Goal: Task Accomplishment & Management: Use online tool/utility

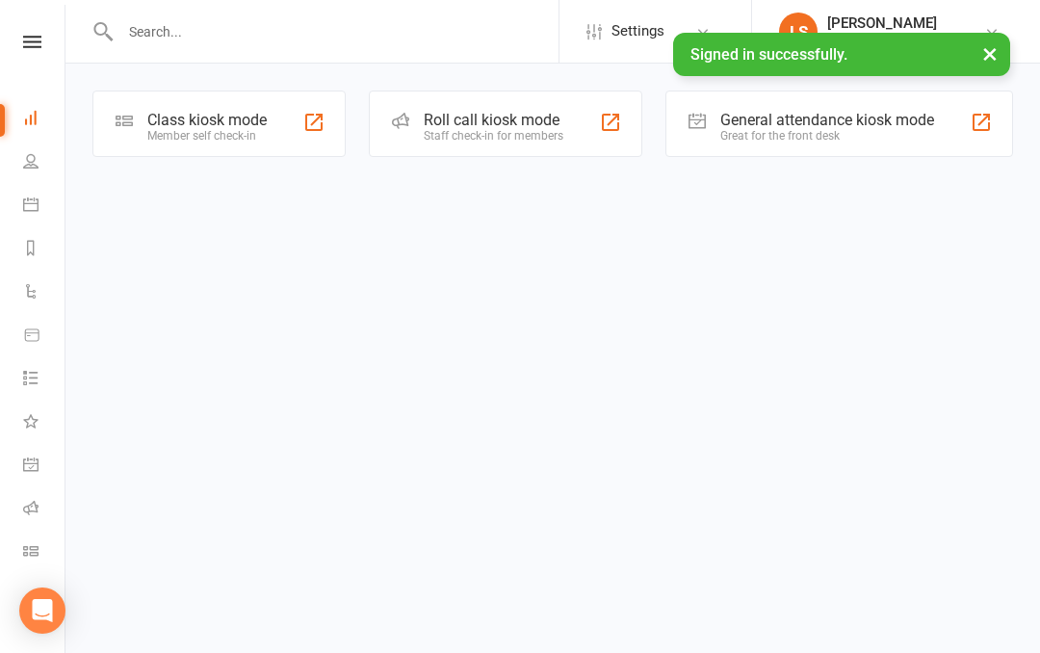
click at [33, 36] on icon at bounding box center [32, 42] width 18 height 13
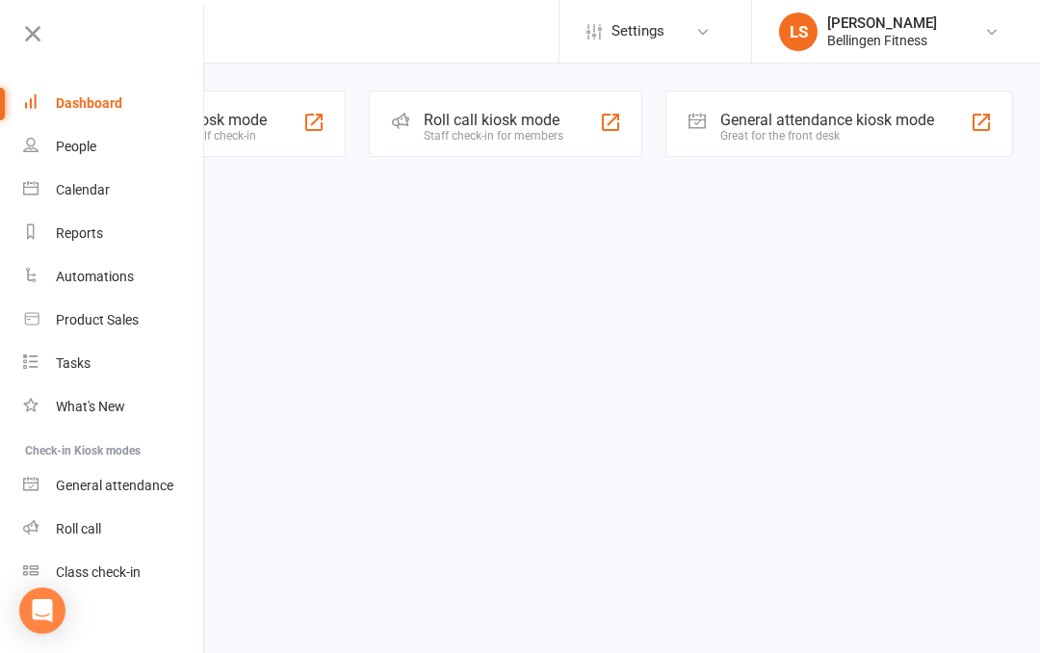
click at [137, 489] on div "General attendance" at bounding box center [114, 485] width 117 height 15
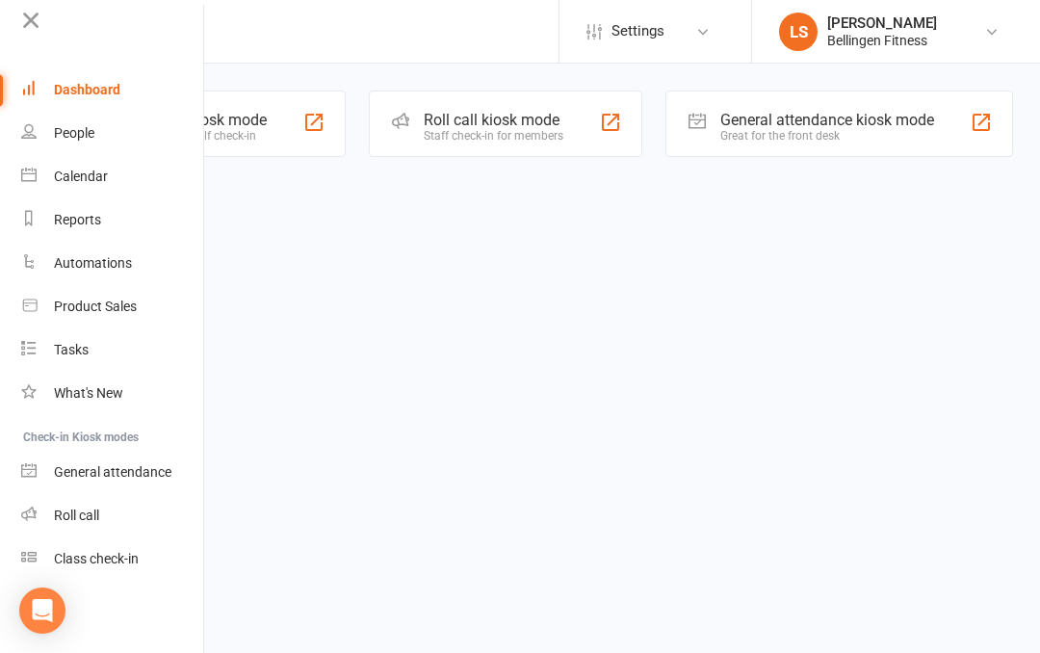
scroll to position [13, 2]
click at [27, 29] on icon at bounding box center [30, 20] width 27 height 27
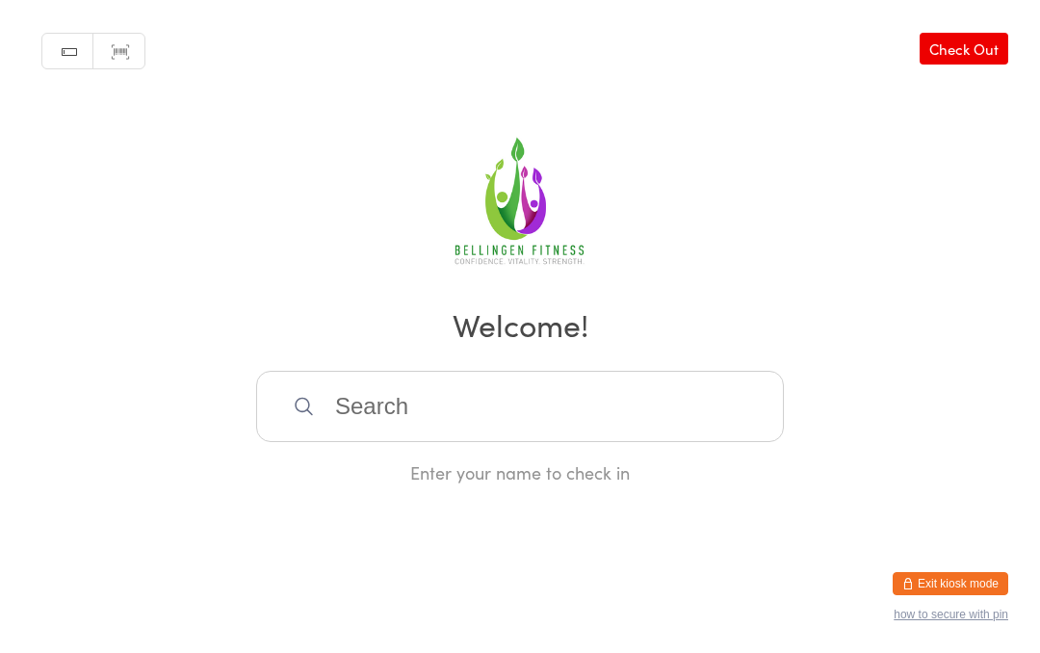
click at [426, 418] on input "search" at bounding box center [520, 406] width 528 height 71
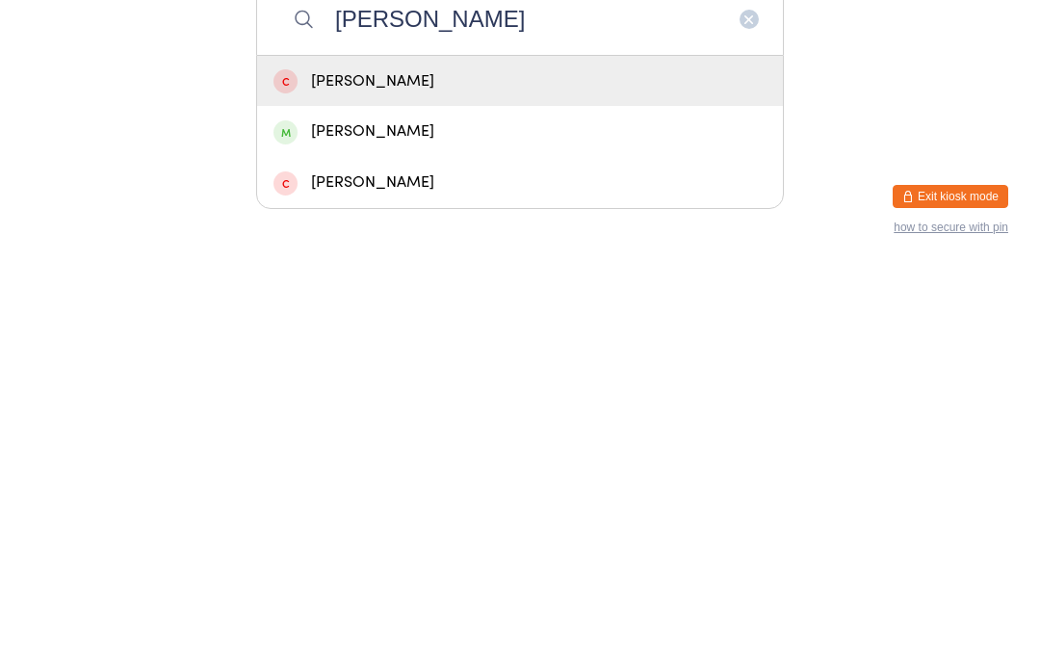
type input "Mcmahon"
click at [427, 506] on div "Karen McMahon" at bounding box center [519, 519] width 493 height 26
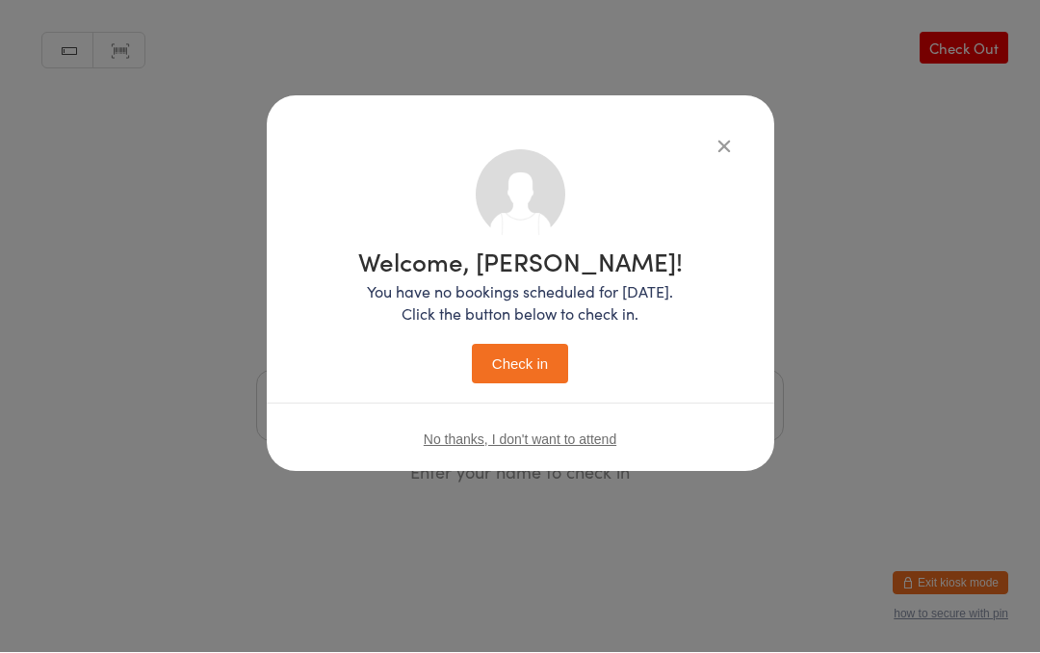
click at [521, 347] on button "Check in" at bounding box center [520, 364] width 96 height 39
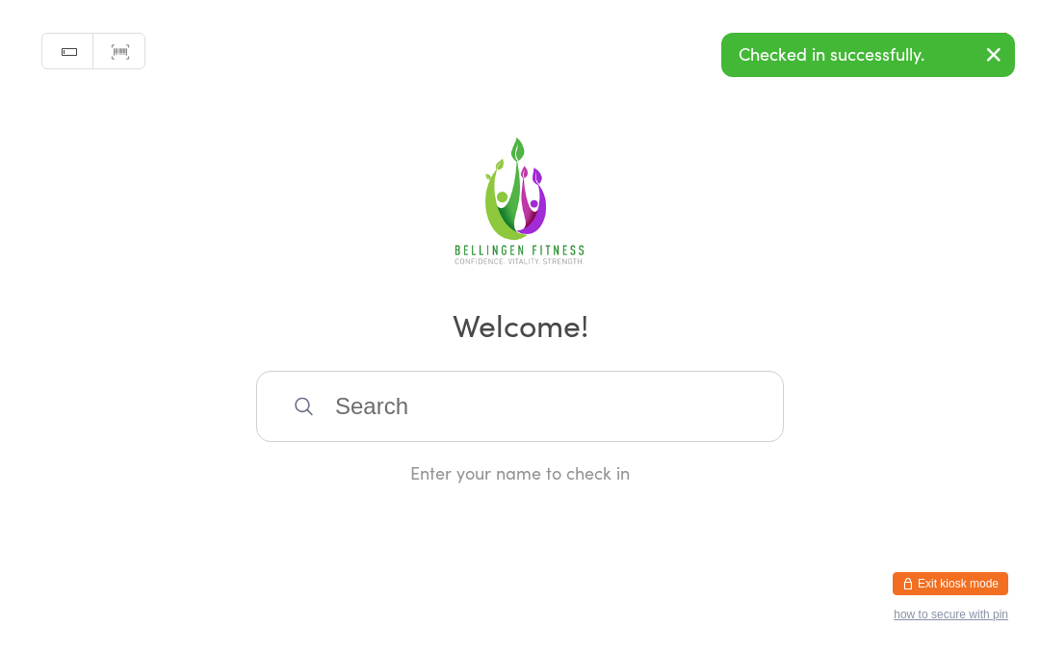
click at [441, 413] on input "search" at bounding box center [520, 406] width 528 height 71
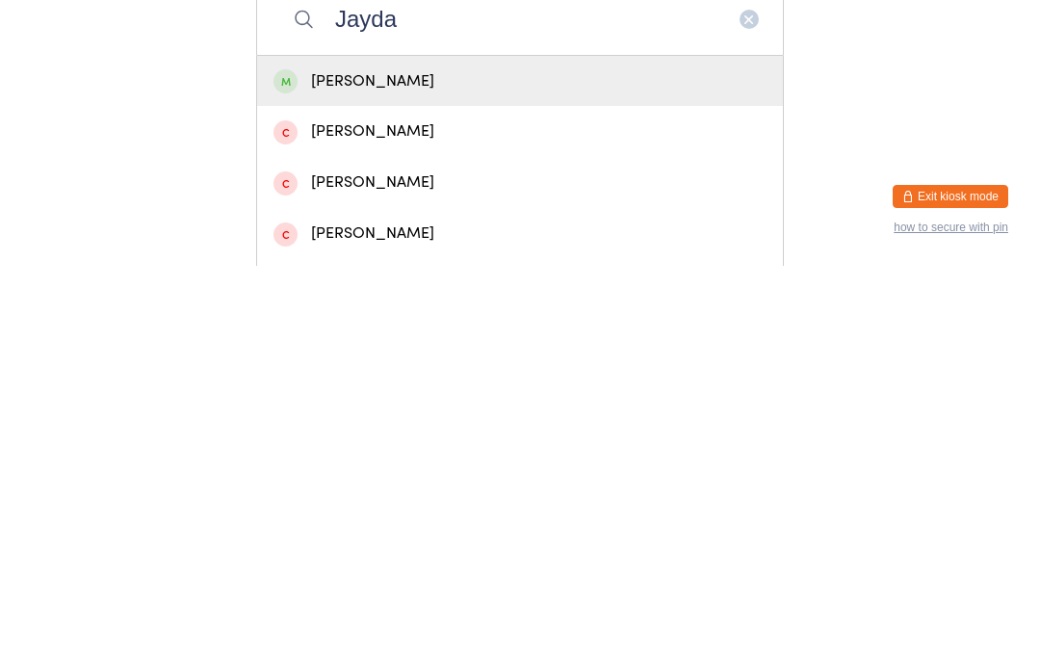
type input "Jayda"
click at [379, 506] on div "Jayda Crawford" at bounding box center [519, 519] width 493 height 26
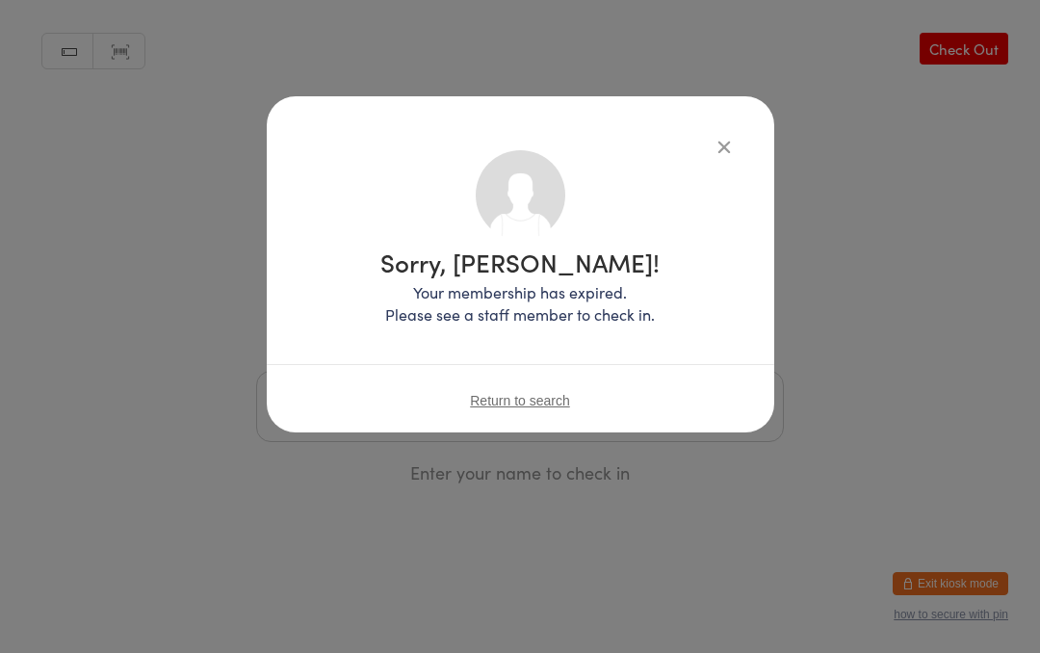
click at [718, 141] on icon "button" at bounding box center [724, 146] width 21 height 21
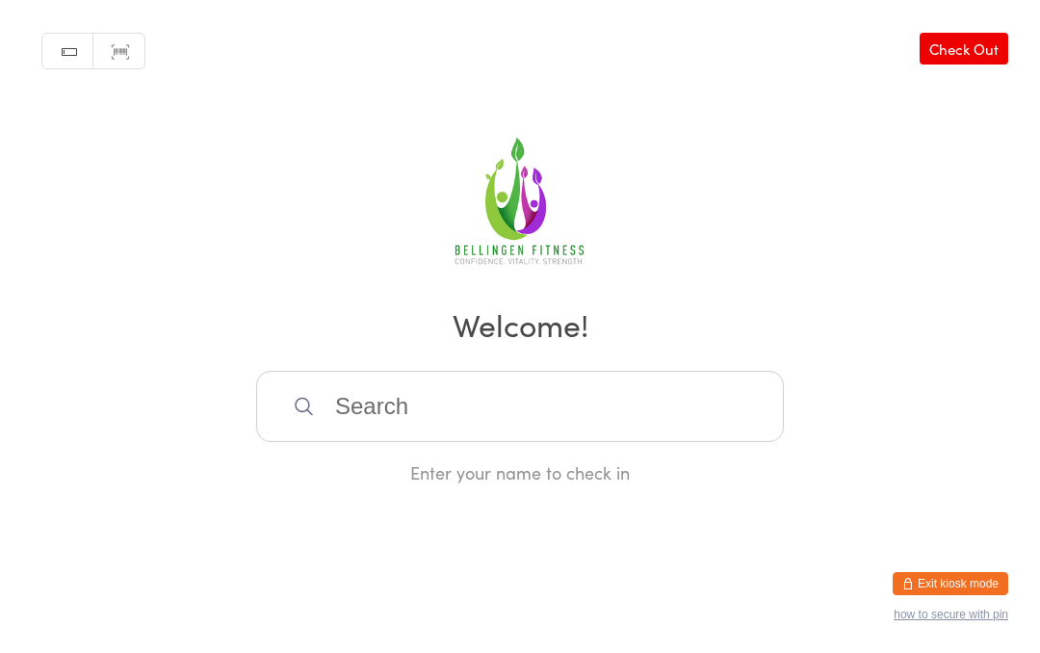
click at [443, 426] on input "search" at bounding box center [520, 406] width 528 height 71
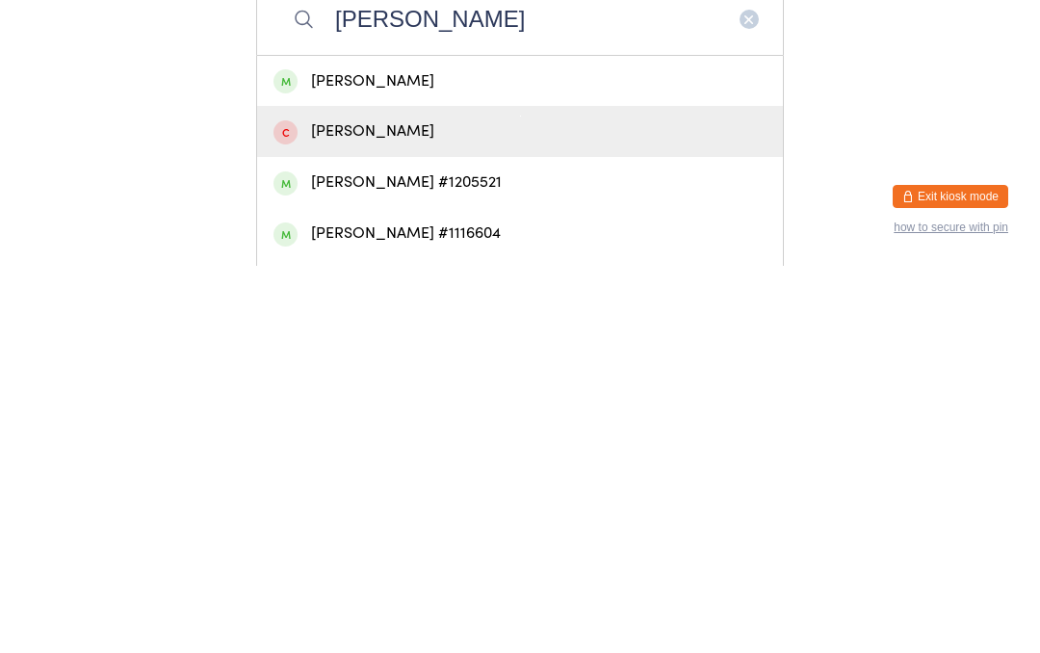
type input "Crawford"
click at [439, 506] on div "Jayda Crawford" at bounding box center [519, 519] width 493 height 26
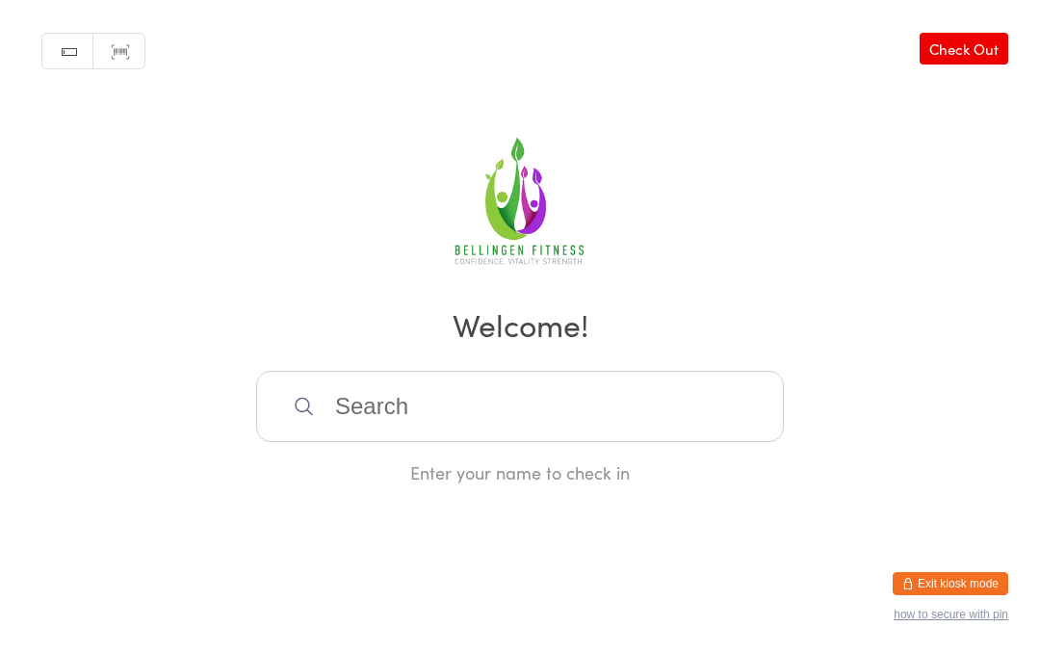
click at [422, 421] on input "search" at bounding box center [520, 406] width 528 height 71
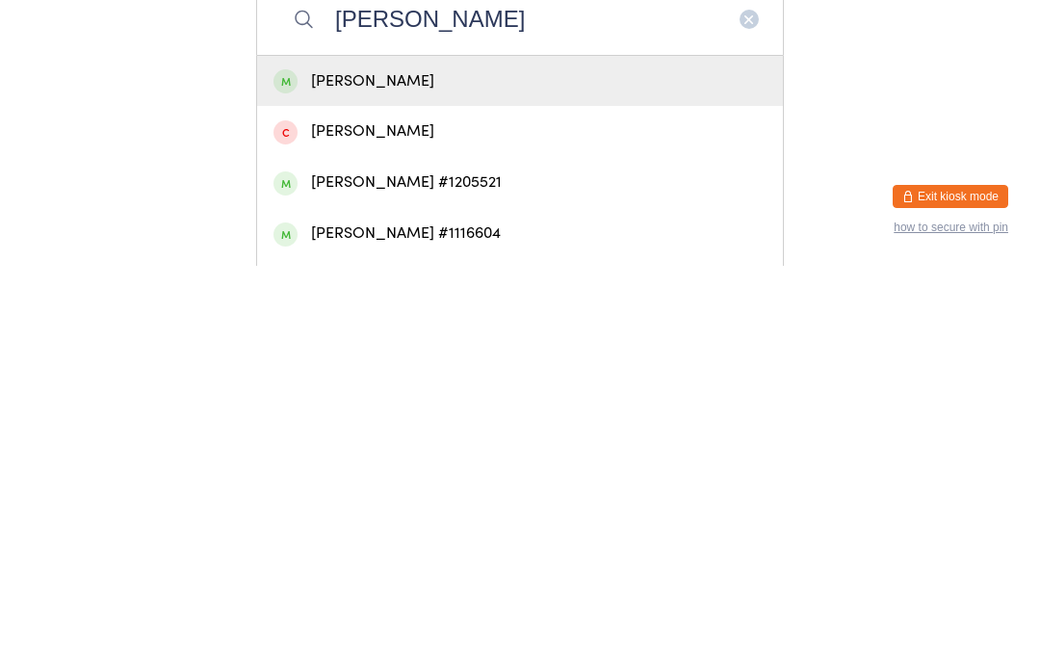
type input "Crawford"
click at [403, 455] on div "Jayda Crawford" at bounding box center [519, 468] width 493 height 26
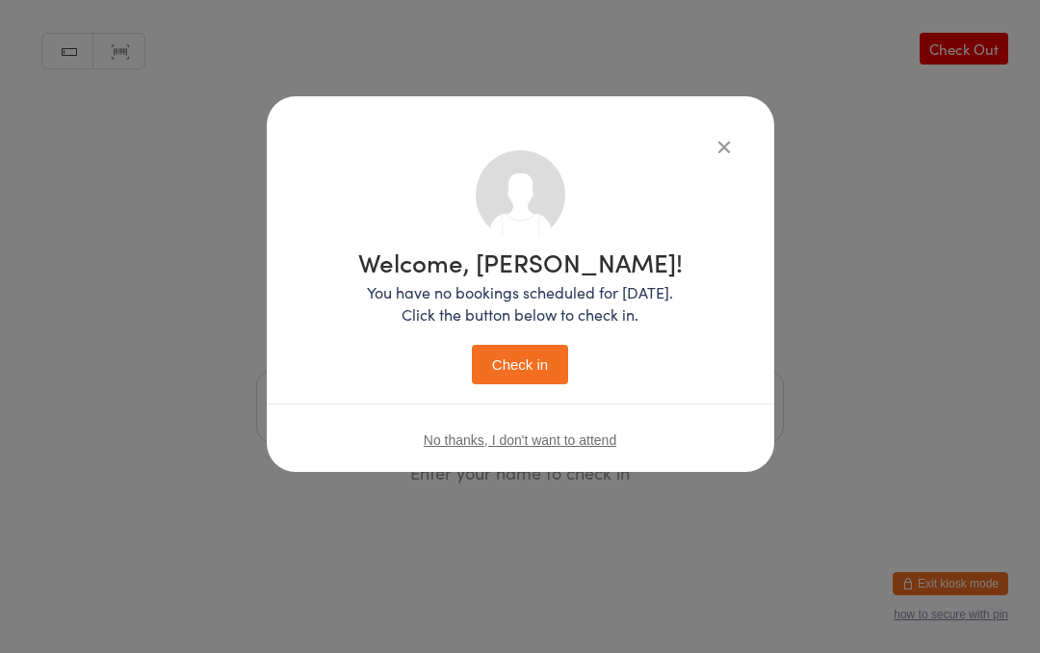
click at [517, 354] on button "Check in" at bounding box center [520, 364] width 96 height 39
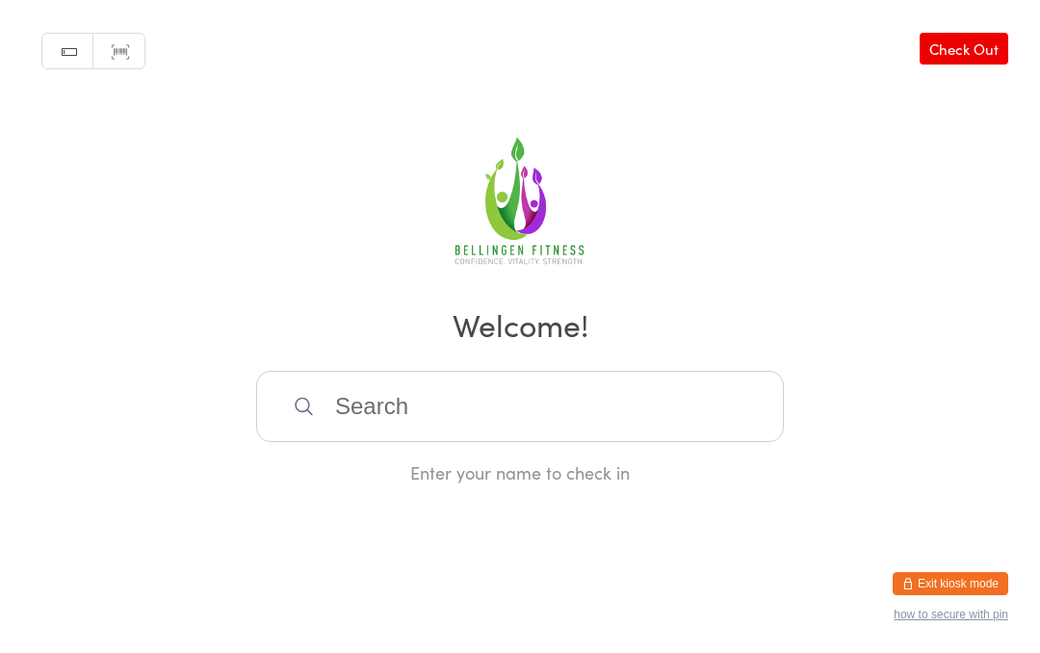
click at [655, 399] on input "search" at bounding box center [520, 406] width 528 height 71
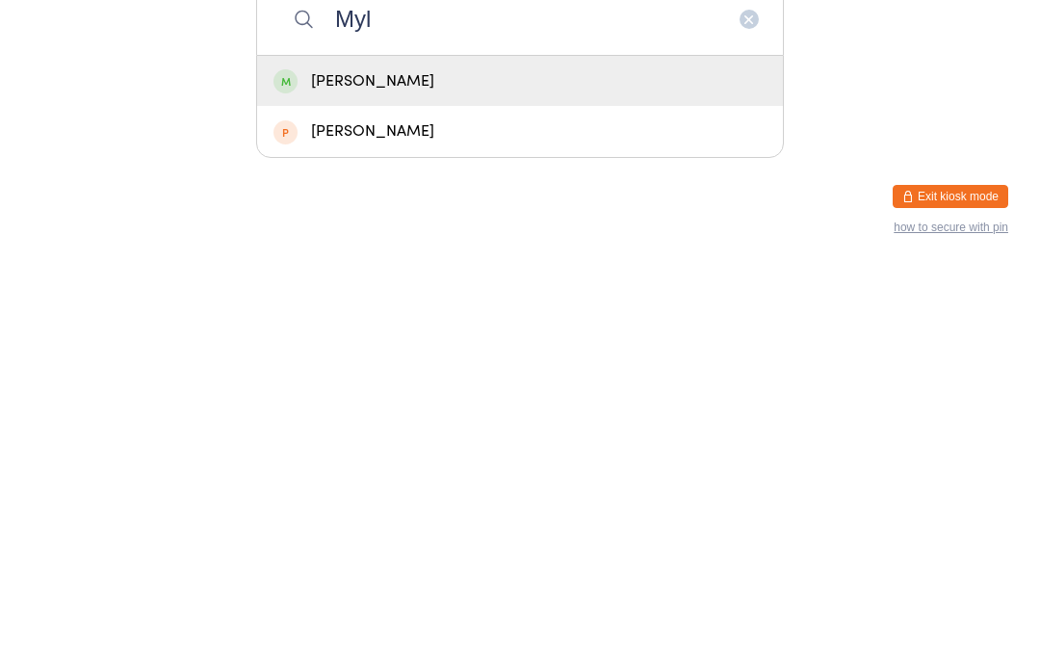
type input "Myl"
click at [487, 455] on div "Myles Boyd" at bounding box center [519, 468] width 493 height 26
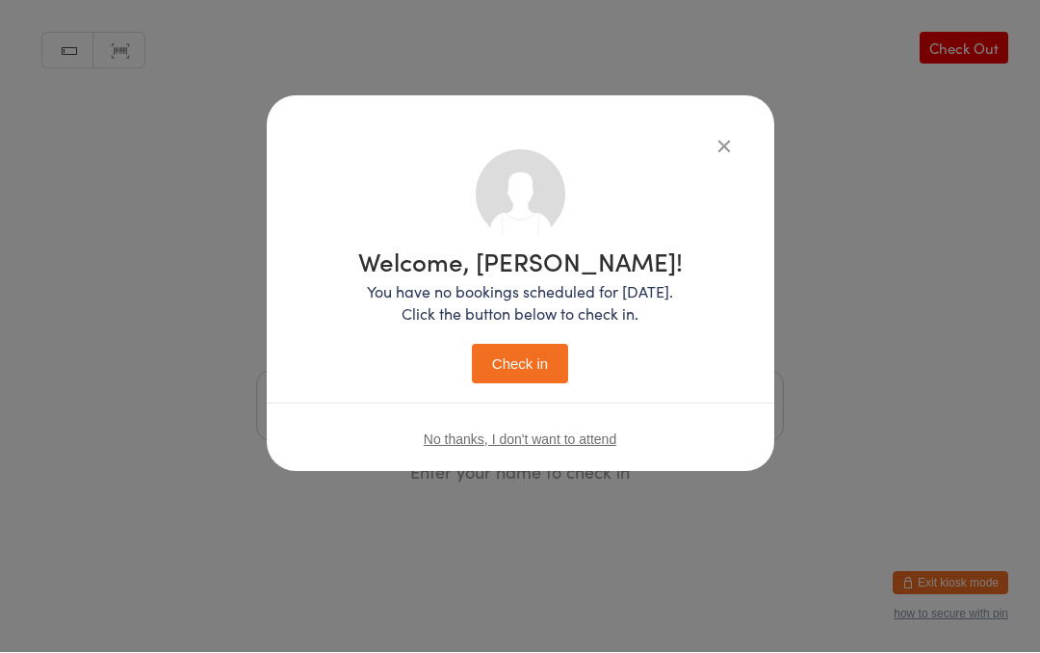
click at [542, 369] on button "Check in" at bounding box center [520, 364] width 96 height 39
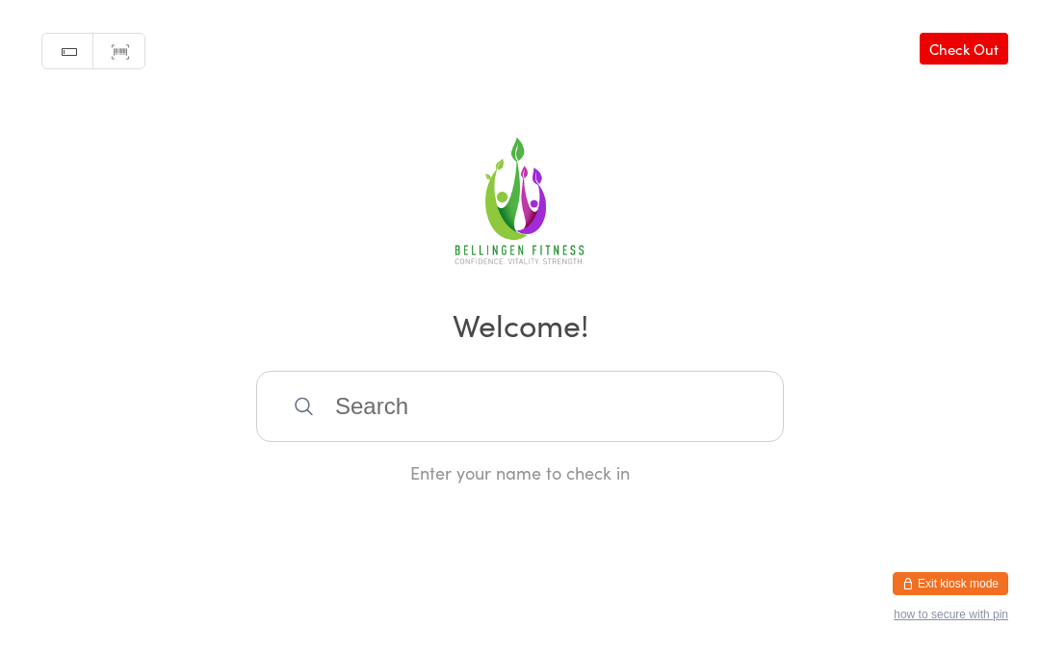
click at [495, 414] on input "search" at bounding box center [520, 406] width 528 height 71
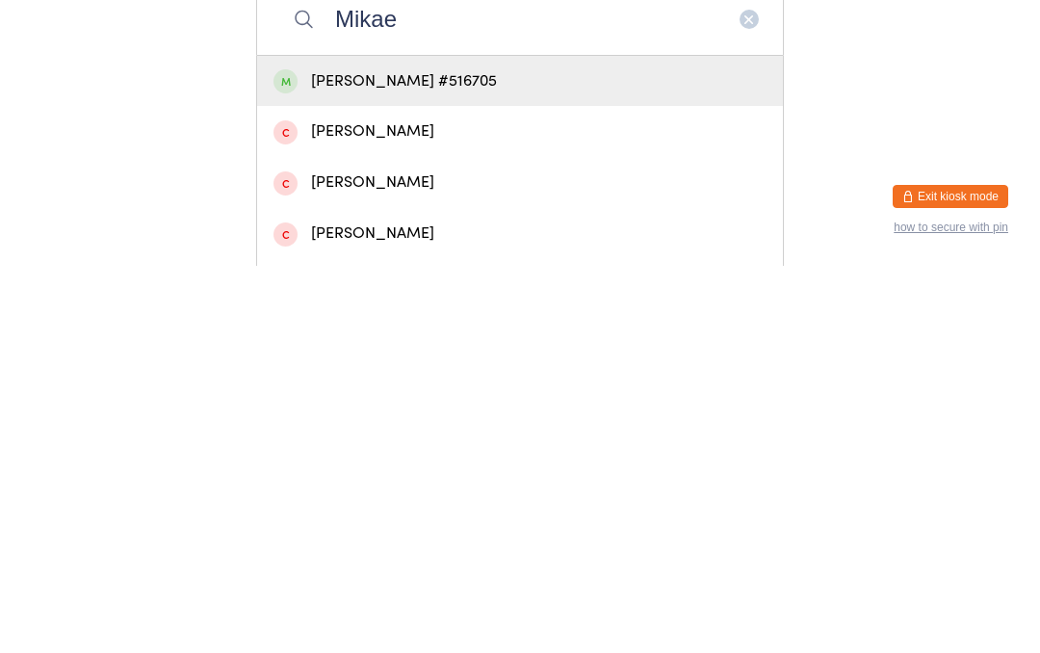
type input "Mikae"
click at [473, 443] on div "Mikaela Harry #516705" at bounding box center [520, 468] width 526 height 51
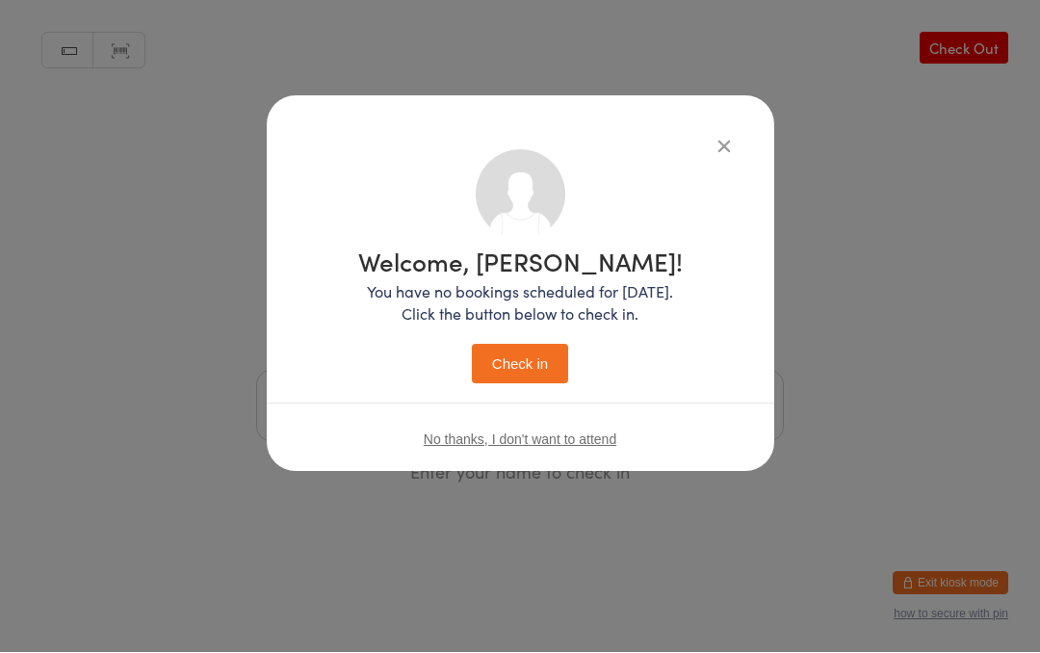
click at [532, 373] on button "Check in" at bounding box center [520, 364] width 96 height 39
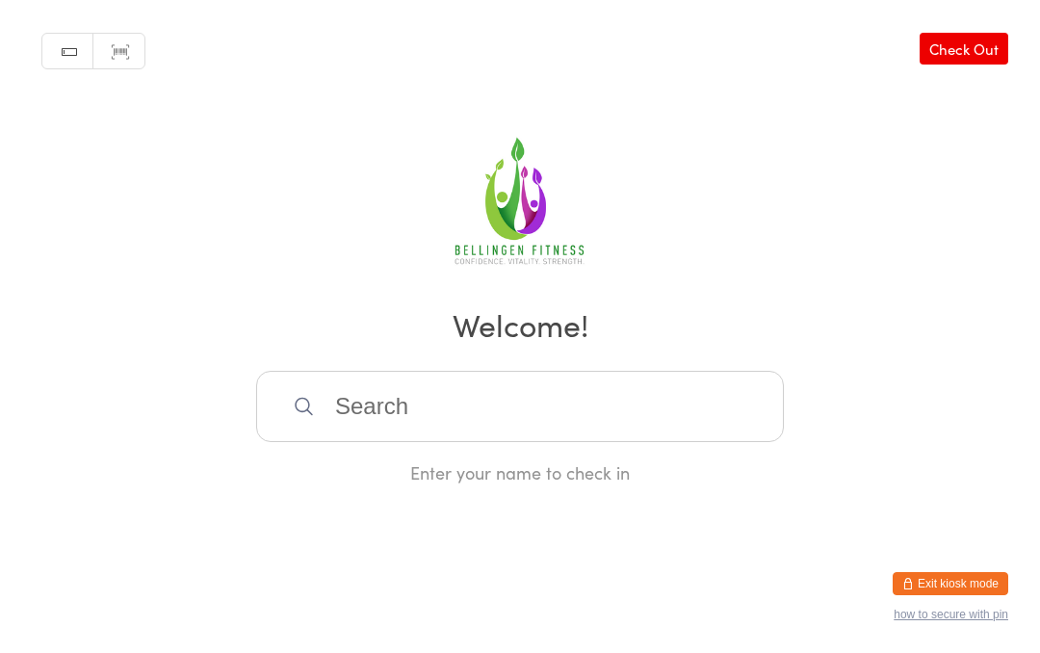
click at [486, 429] on input "search" at bounding box center [520, 406] width 528 height 71
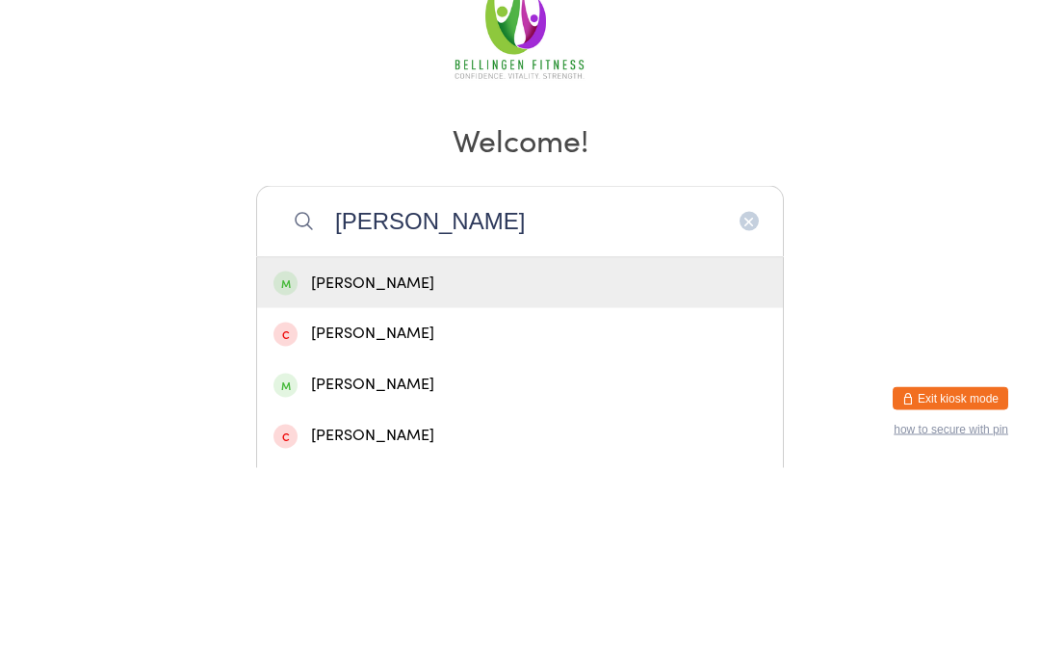
type input "Sam whitelock"
click at [452, 455] on div "Sam Whitelock" at bounding box center [519, 468] width 493 height 26
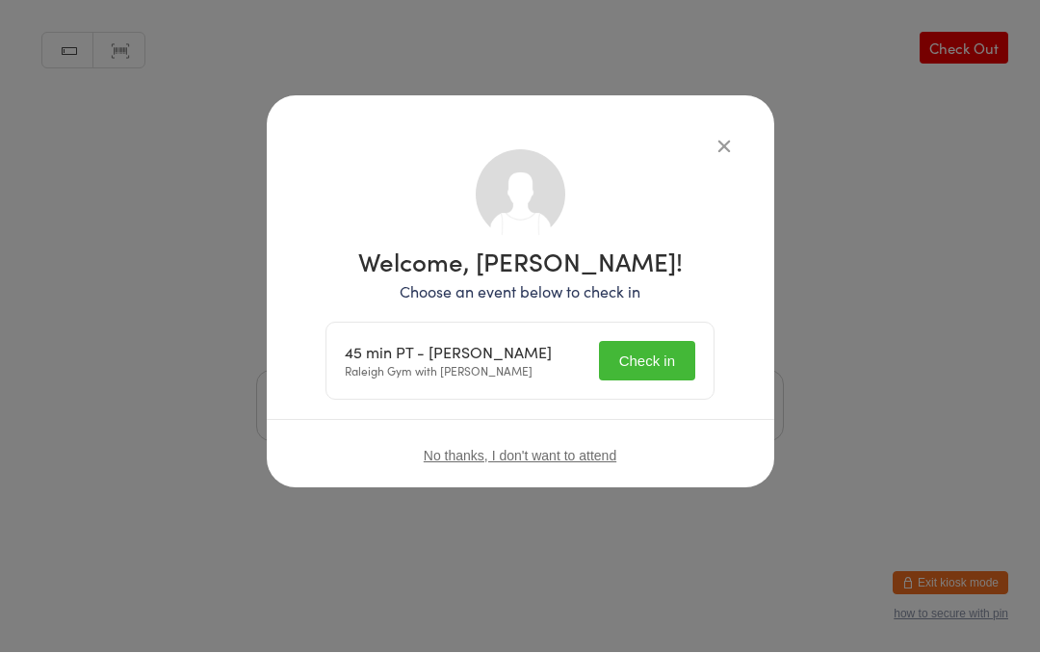
click at [663, 352] on button "Check in" at bounding box center [647, 361] width 96 height 39
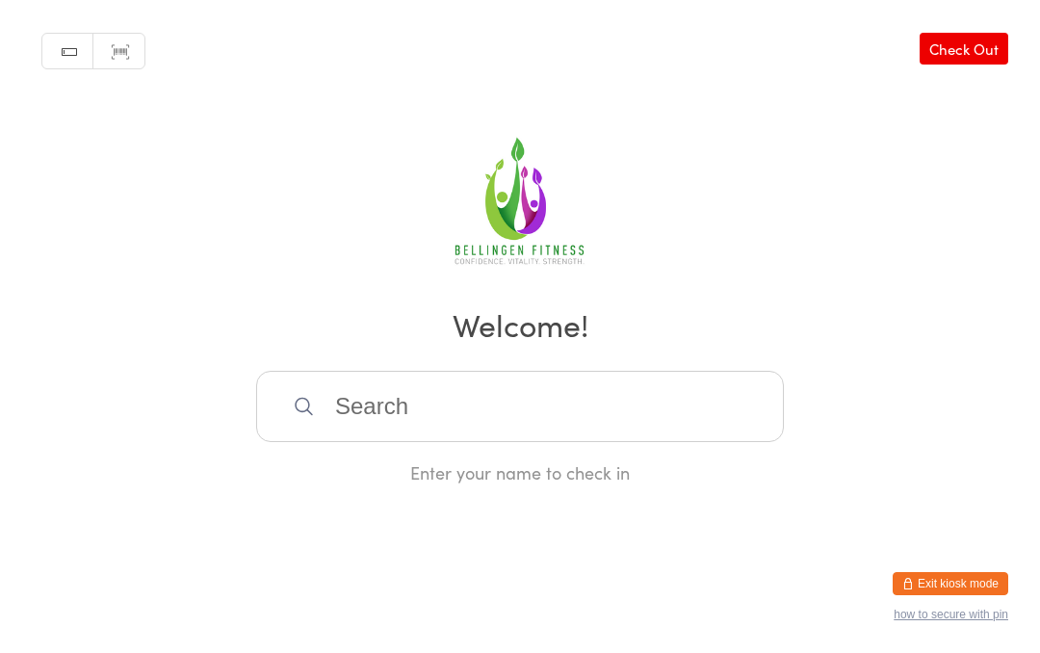
click at [531, 414] on input "search" at bounding box center [520, 406] width 528 height 71
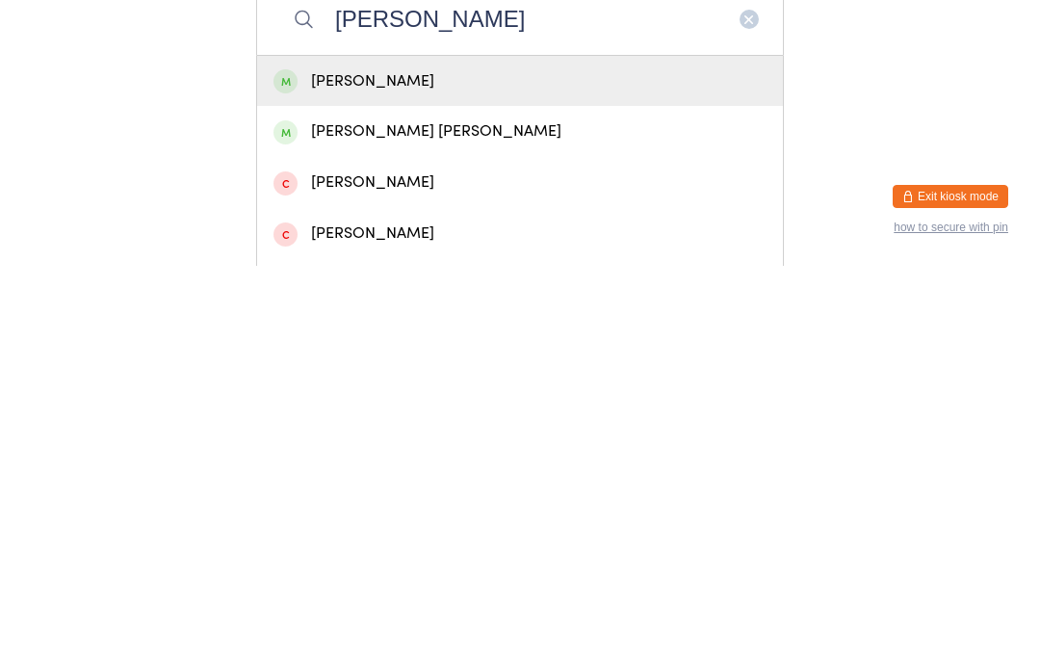
type input "Jane p"
click at [527, 455] on div "Jane Powell" at bounding box center [519, 468] width 493 height 26
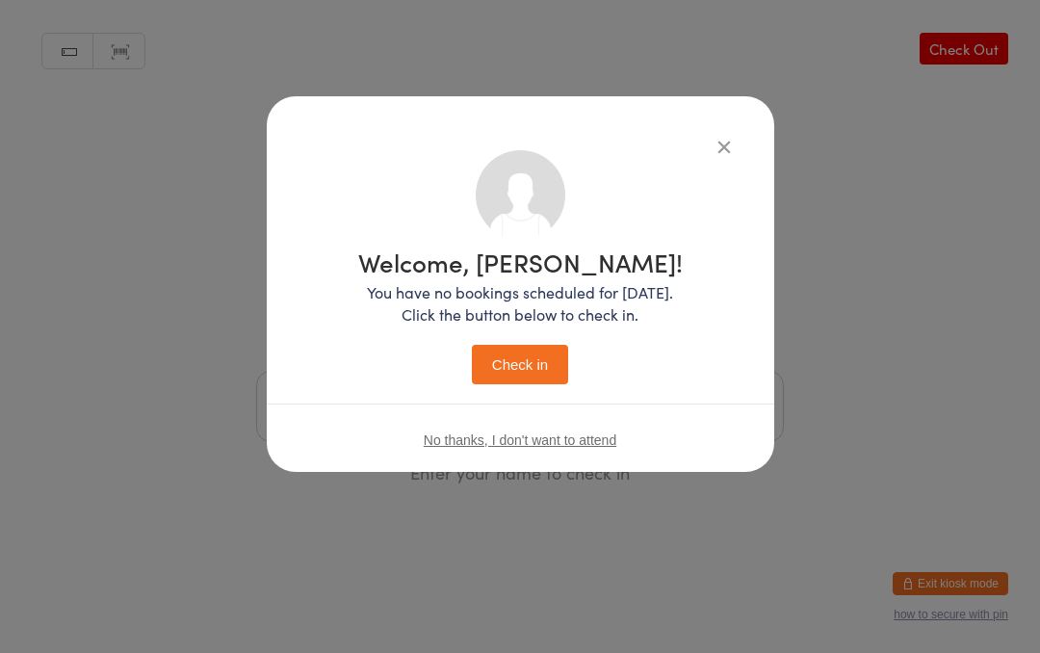
click at [714, 136] on icon "button" at bounding box center [724, 146] width 21 height 21
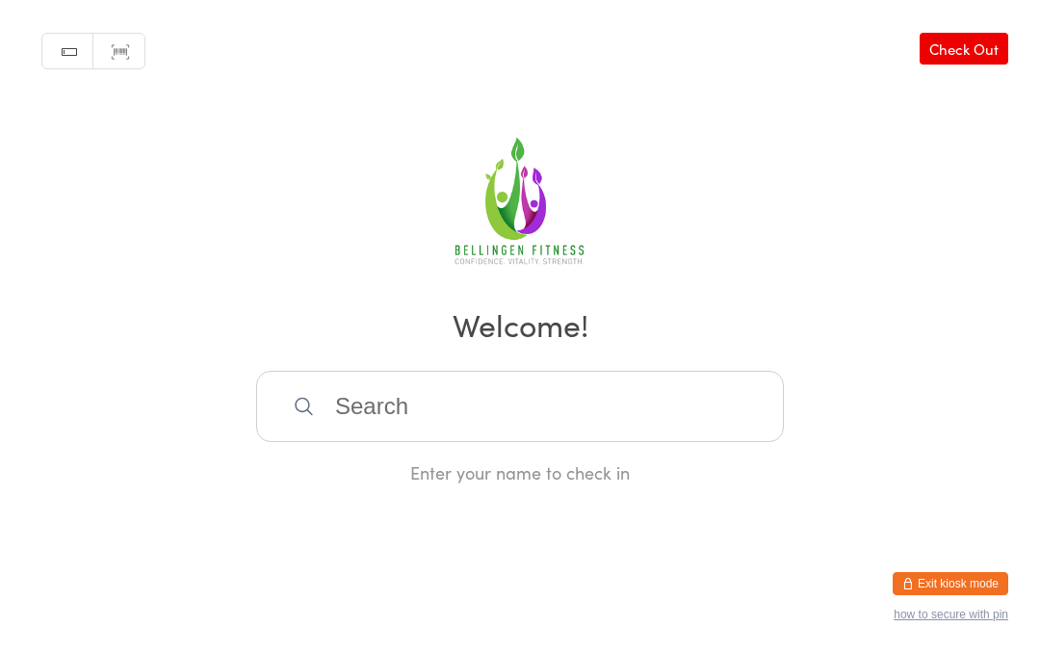
click at [429, 417] on input "search" at bounding box center [520, 406] width 528 height 71
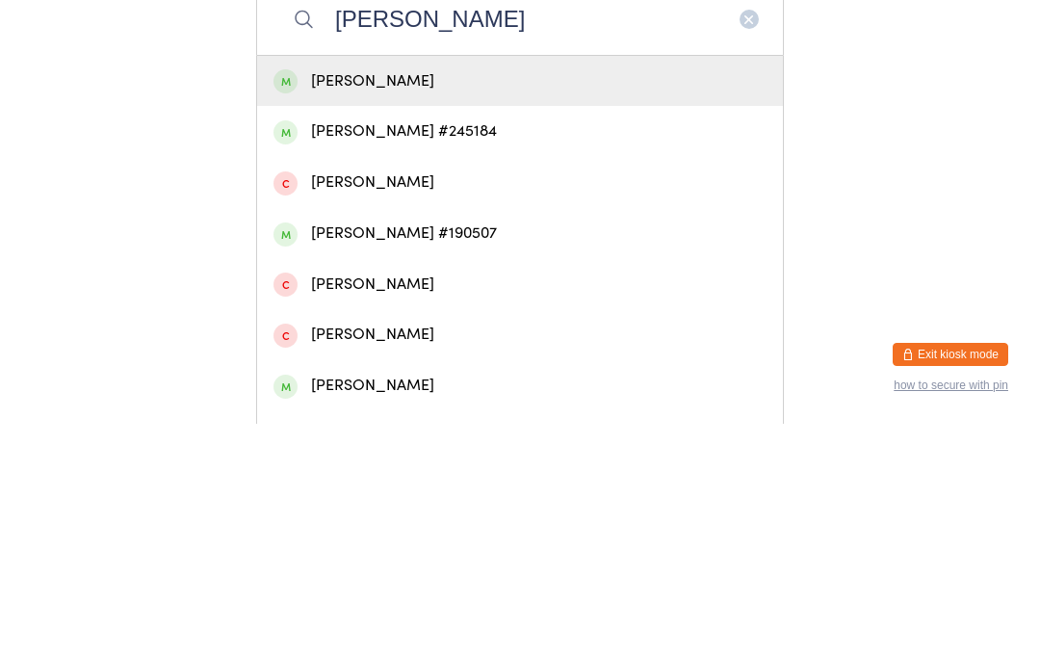
scroll to position [273, 0]
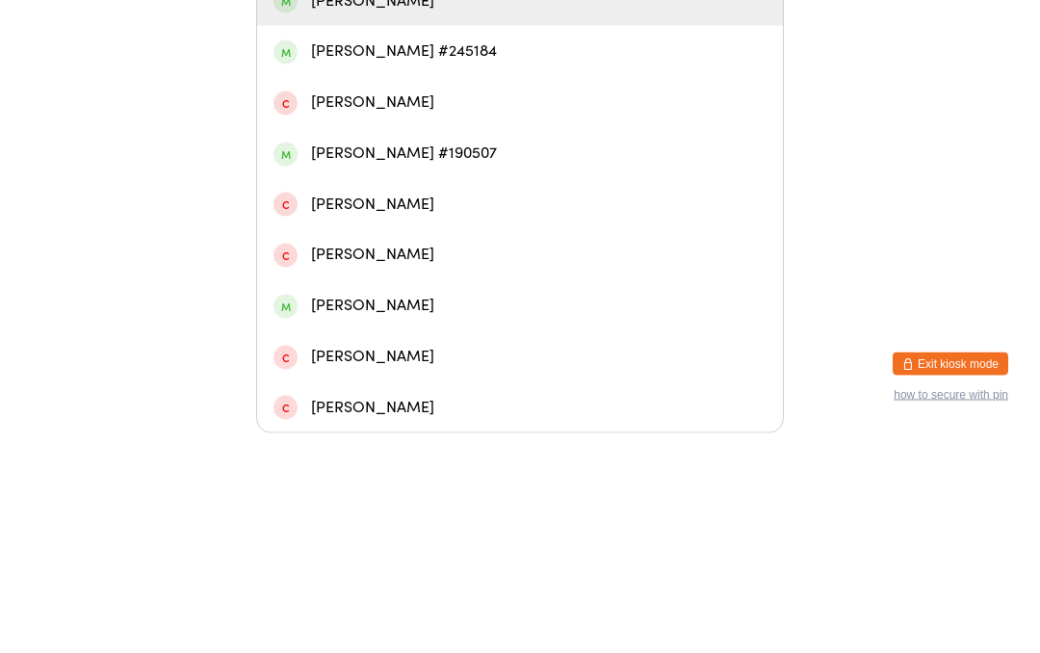
type input "Glenn"
click at [426, 360] on div "Glenn Sticker #190507" at bounding box center [519, 373] width 493 height 26
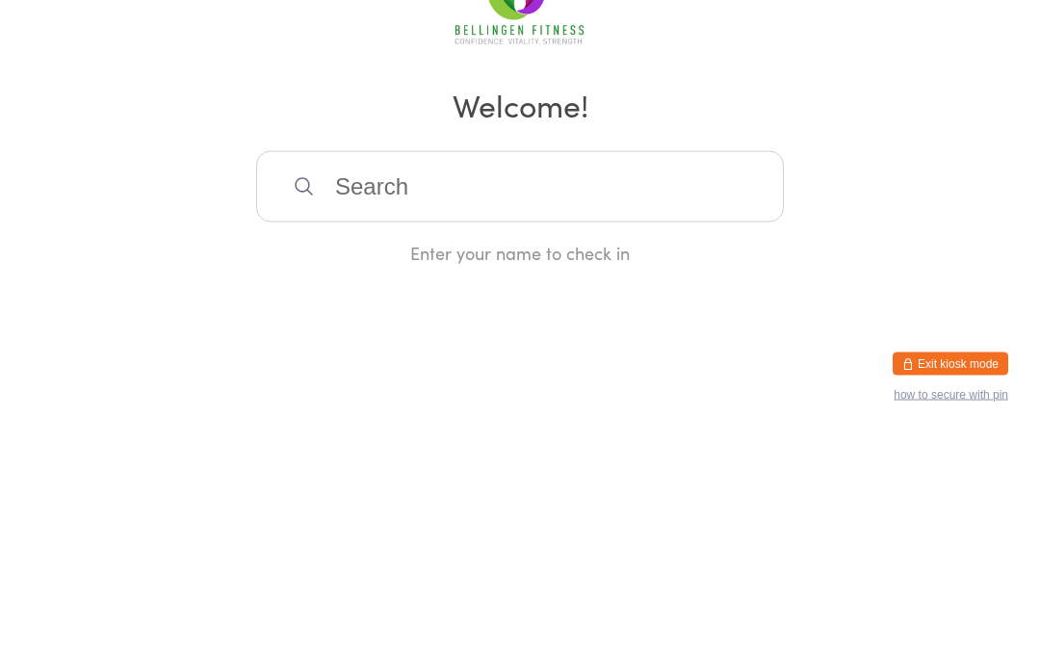
scroll to position [0, 0]
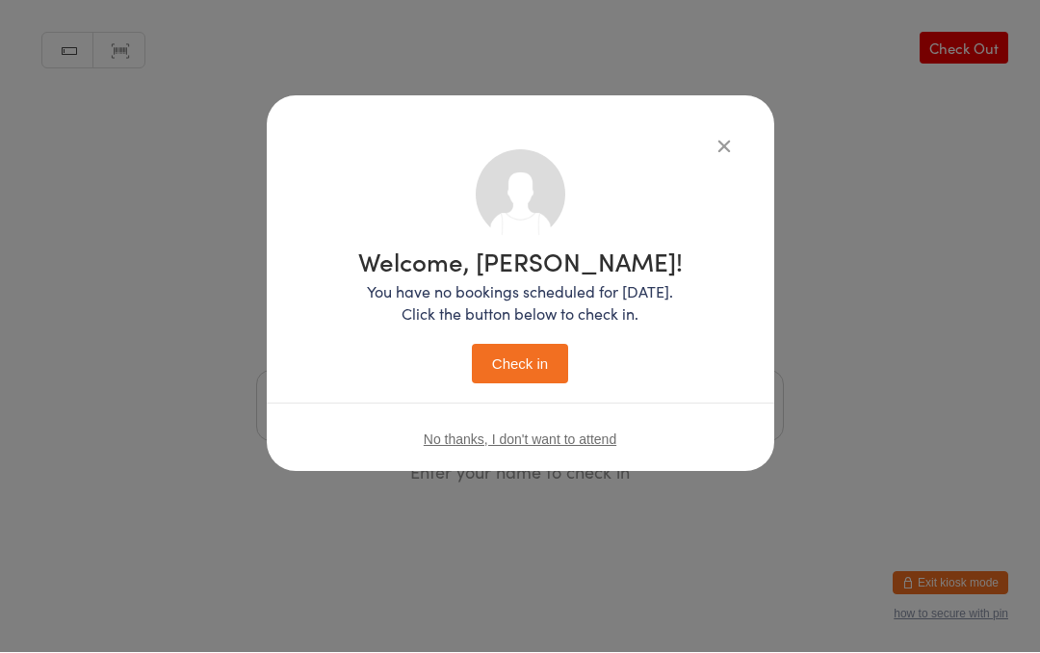
click at [541, 359] on button "Check in" at bounding box center [520, 364] width 96 height 39
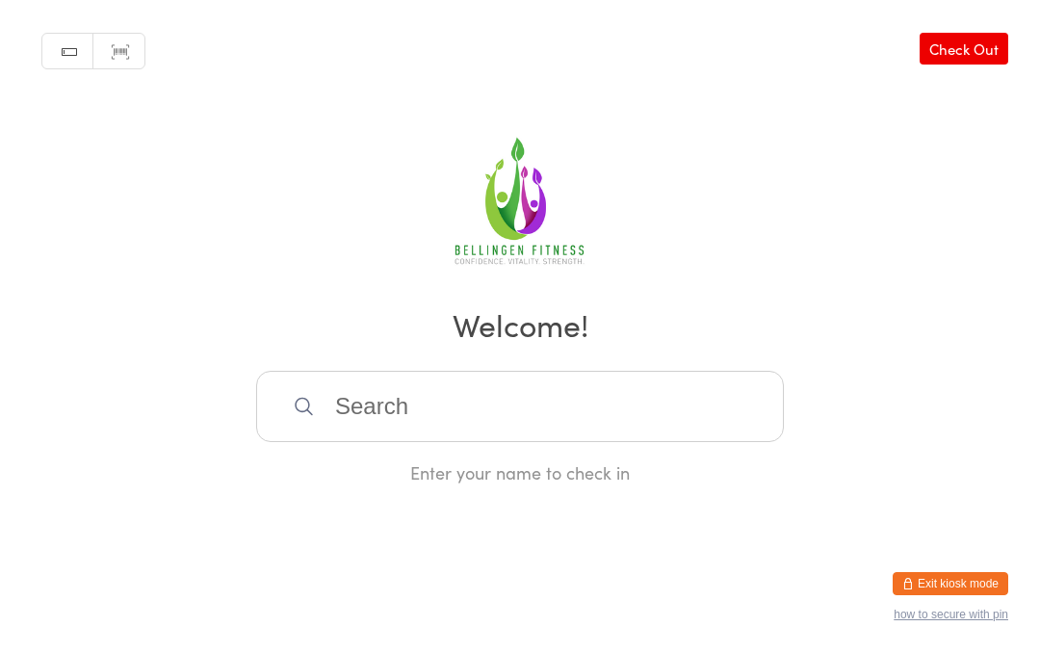
click at [358, 432] on input "search" at bounding box center [520, 406] width 528 height 71
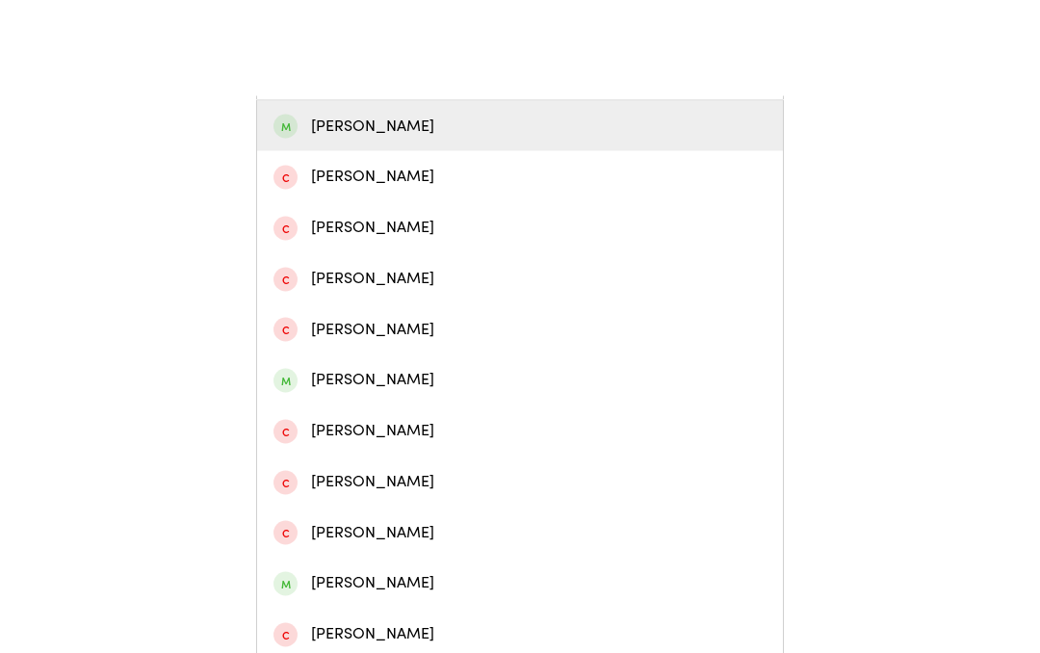
scroll to position [439, 0]
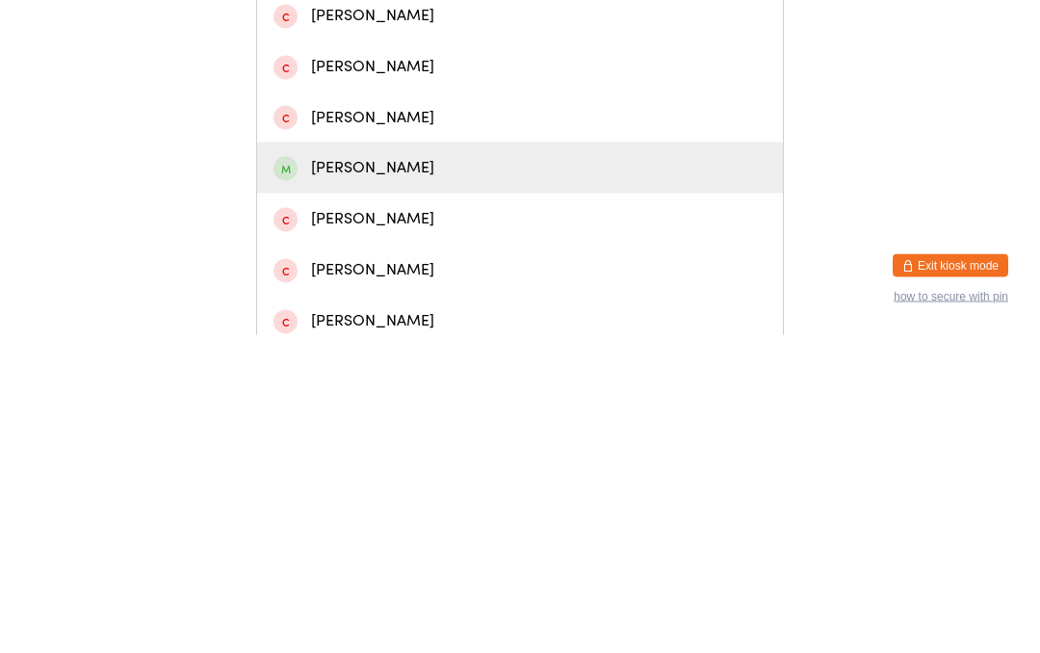
type input "James"
click at [356, 473] on div "James Dyson" at bounding box center [519, 486] width 493 height 26
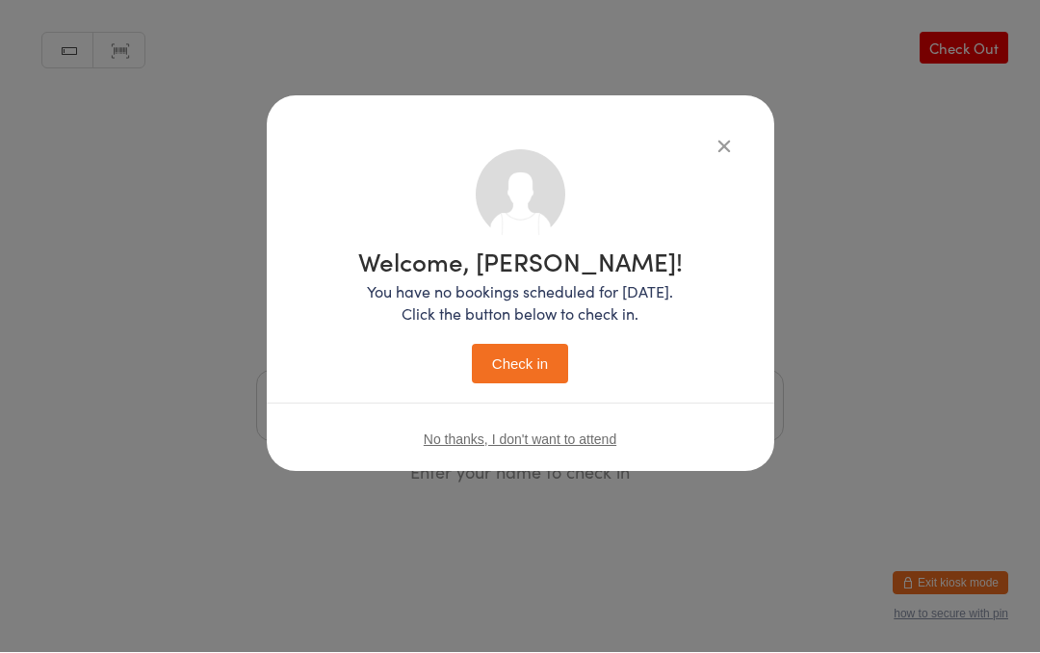
click at [520, 355] on button "Check in" at bounding box center [520, 364] width 96 height 39
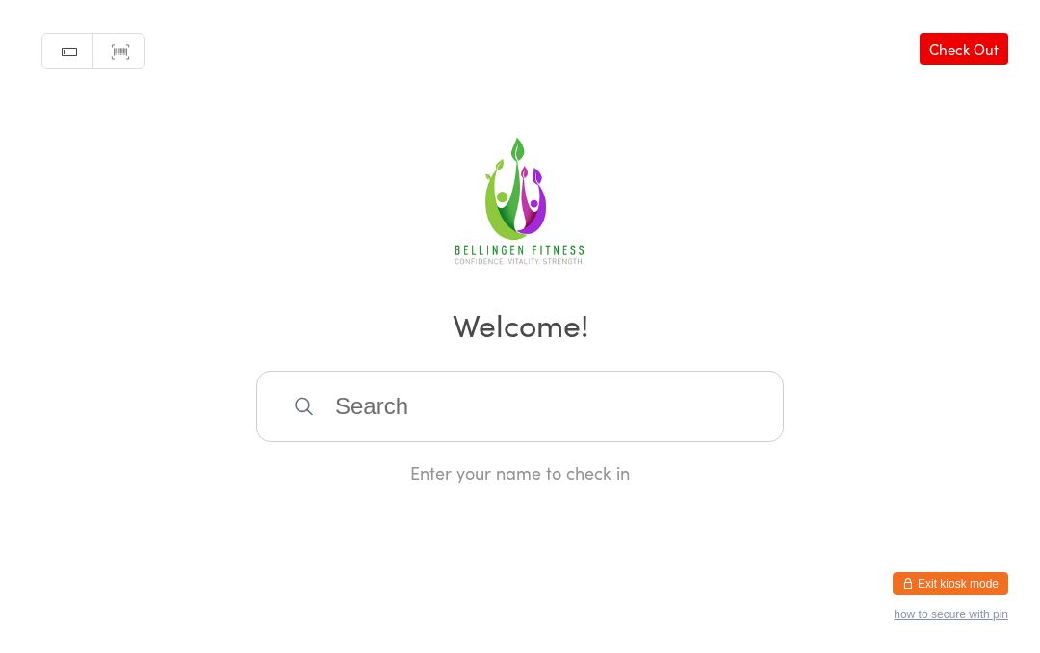
click at [411, 430] on input "search" at bounding box center [520, 406] width 528 height 71
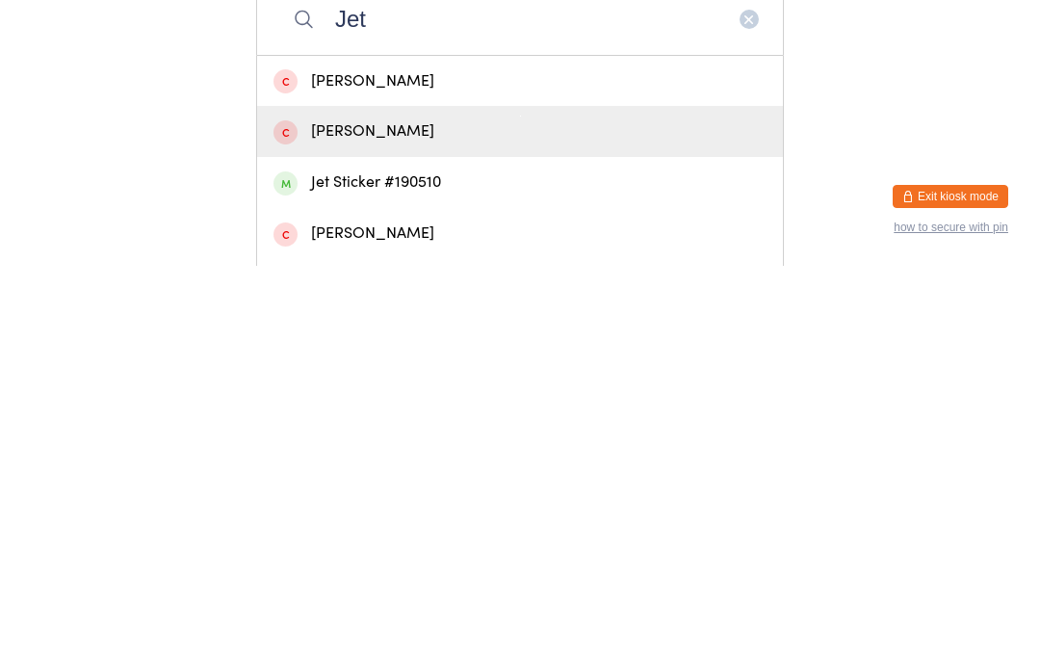
type input "Jet"
click at [351, 493] on div "Jen O" at bounding box center [520, 518] width 526 height 51
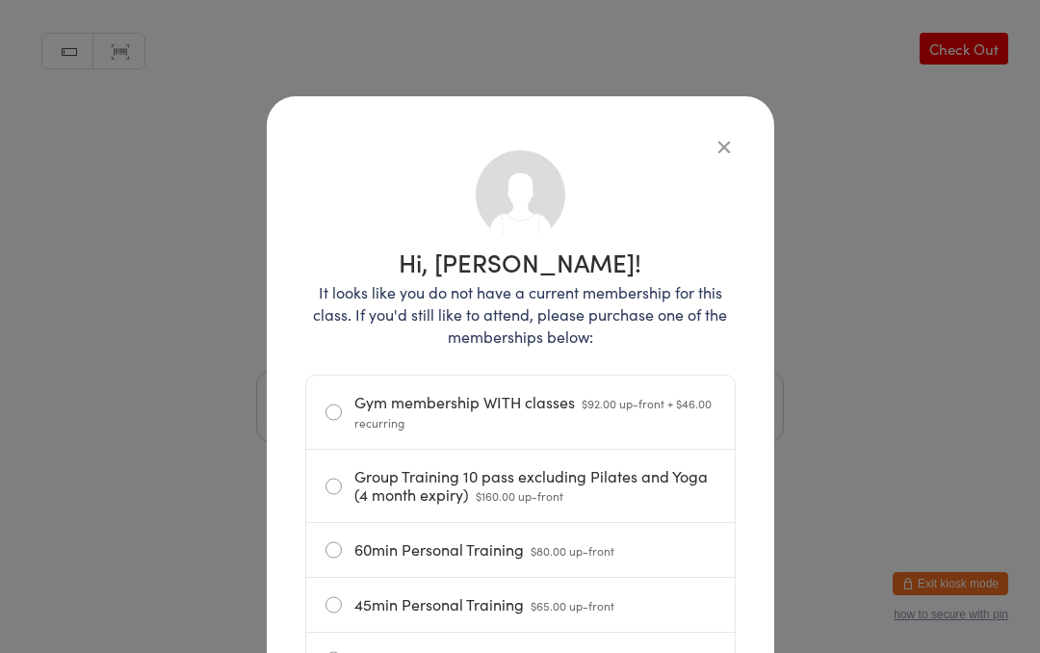
click at [714, 153] on icon "button" at bounding box center [724, 146] width 21 height 21
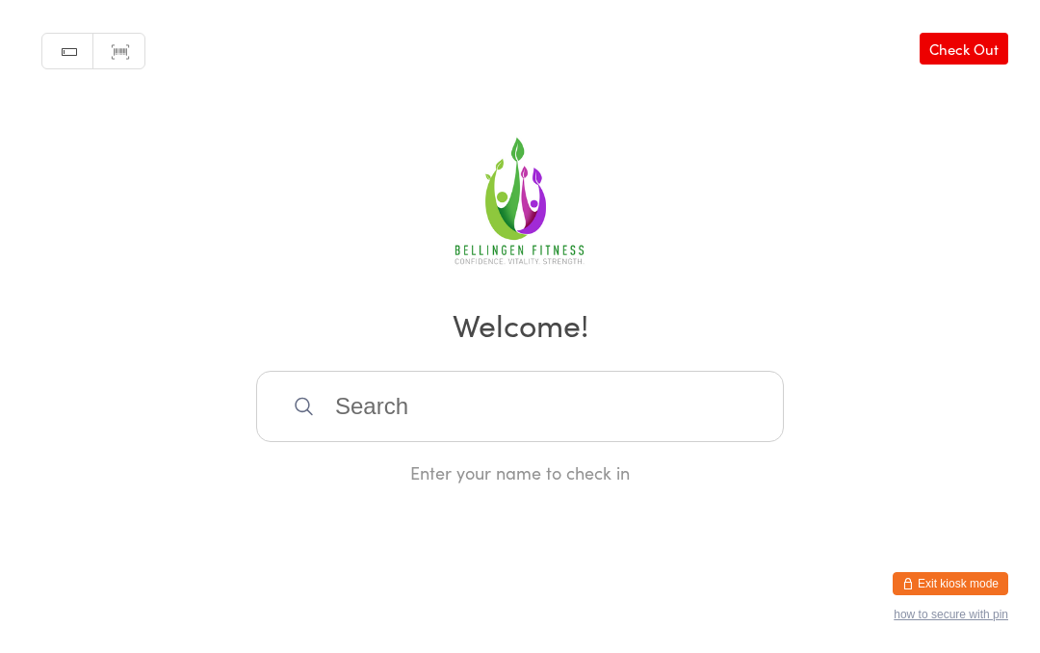
click at [480, 413] on input "search" at bounding box center [520, 406] width 528 height 71
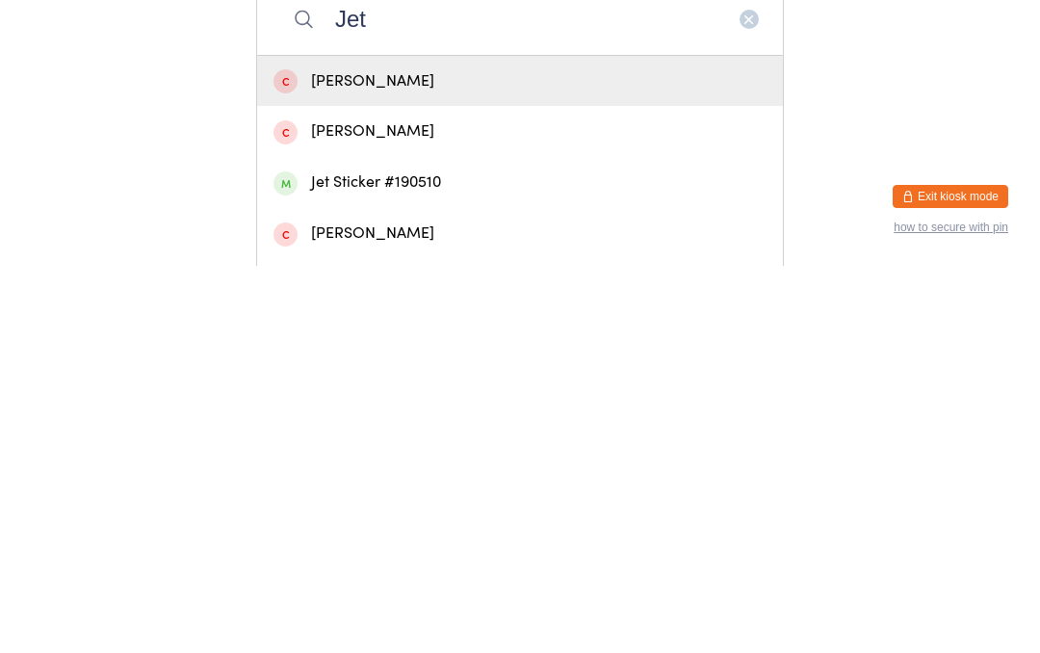
type input "Jet"
click at [336, 557] on div "Jet Sticker #190510" at bounding box center [519, 570] width 493 height 26
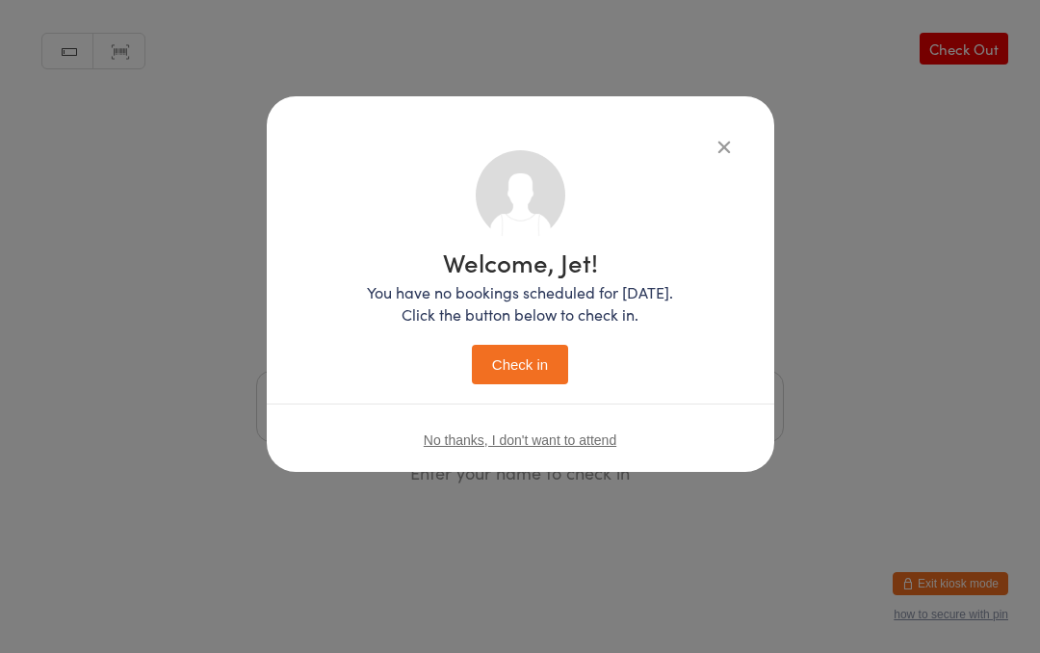
click at [520, 351] on button "Check in" at bounding box center [520, 364] width 96 height 39
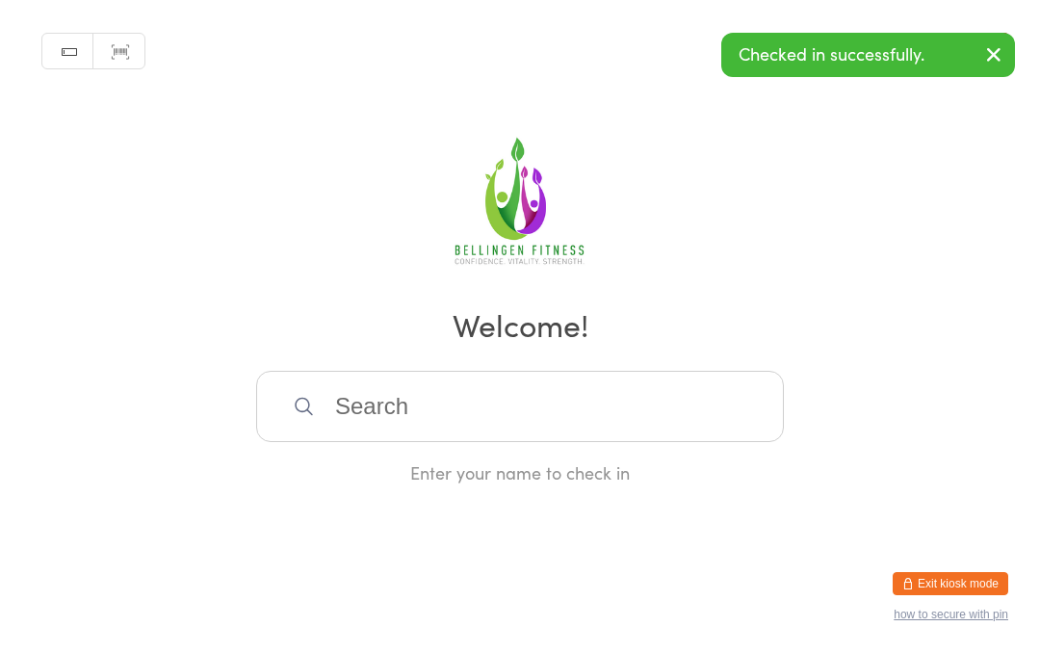
click at [654, 405] on input "search" at bounding box center [520, 406] width 528 height 71
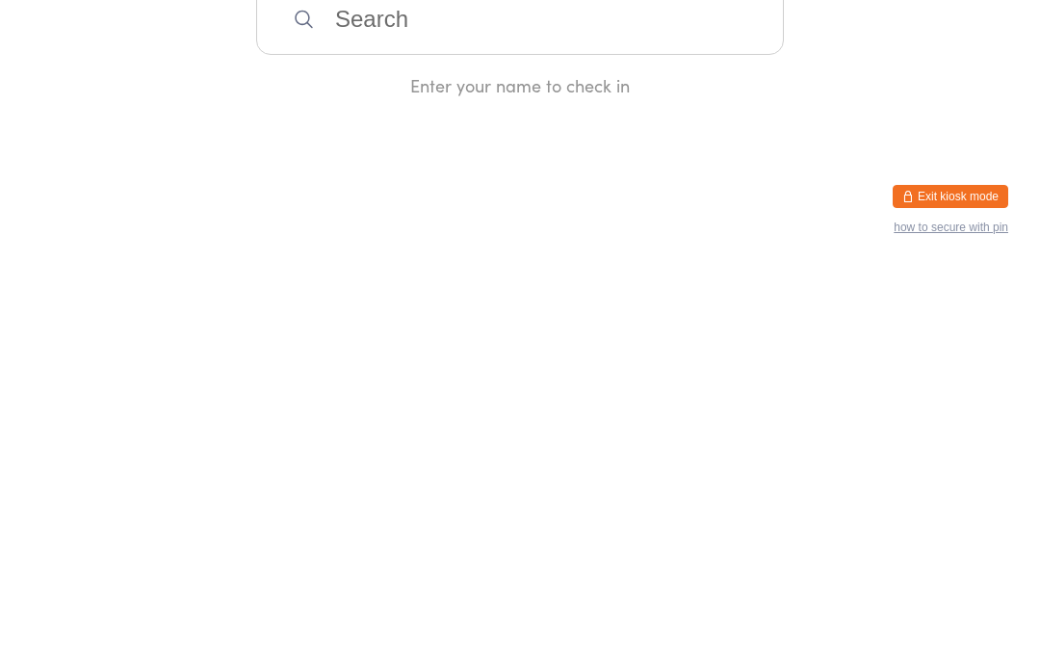
type input "W"
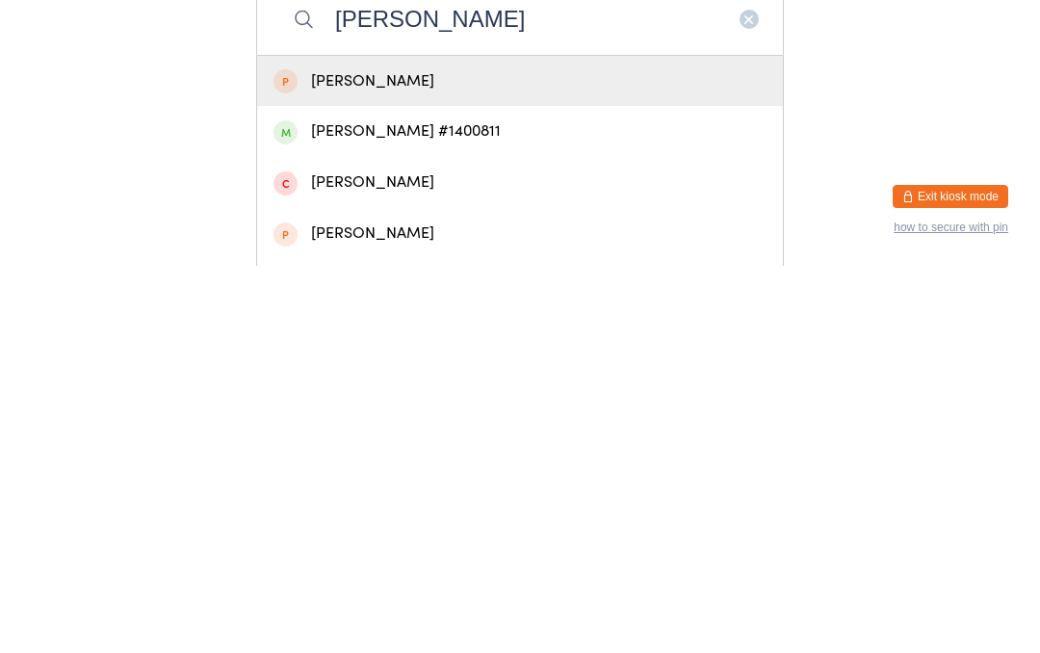
type input "Eddie"
click at [448, 506] on div "Eddie Keen #1400811" at bounding box center [519, 519] width 493 height 26
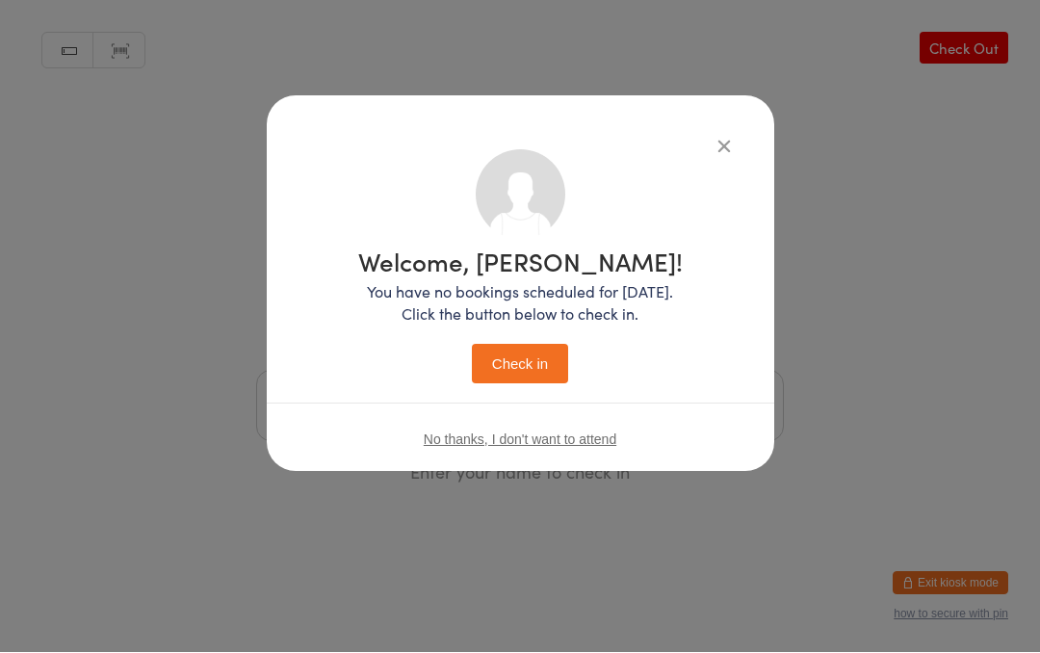
click at [534, 356] on button "Check in" at bounding box center [520, 364] width 96 height 39
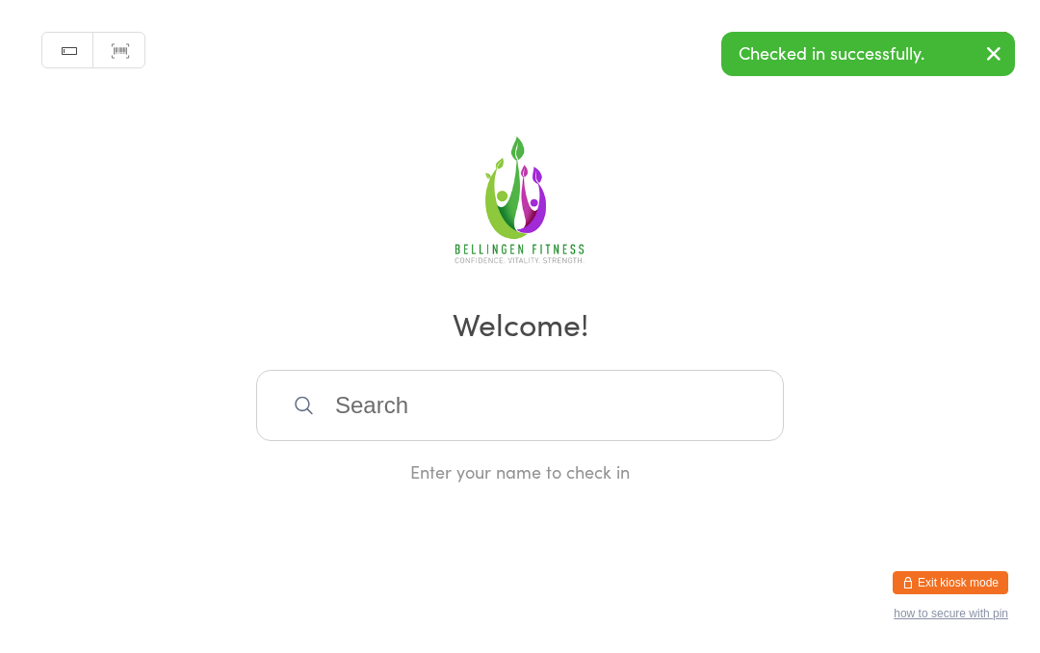
click at [550, 363] on div "Manual search Scanner input Check Out Welcome! Enter your name to check in" at bounding box center [520, 242] width 1040 height 484
click at [505, 418] on input "search" at bounding box center [520, 406] width 528 height 71
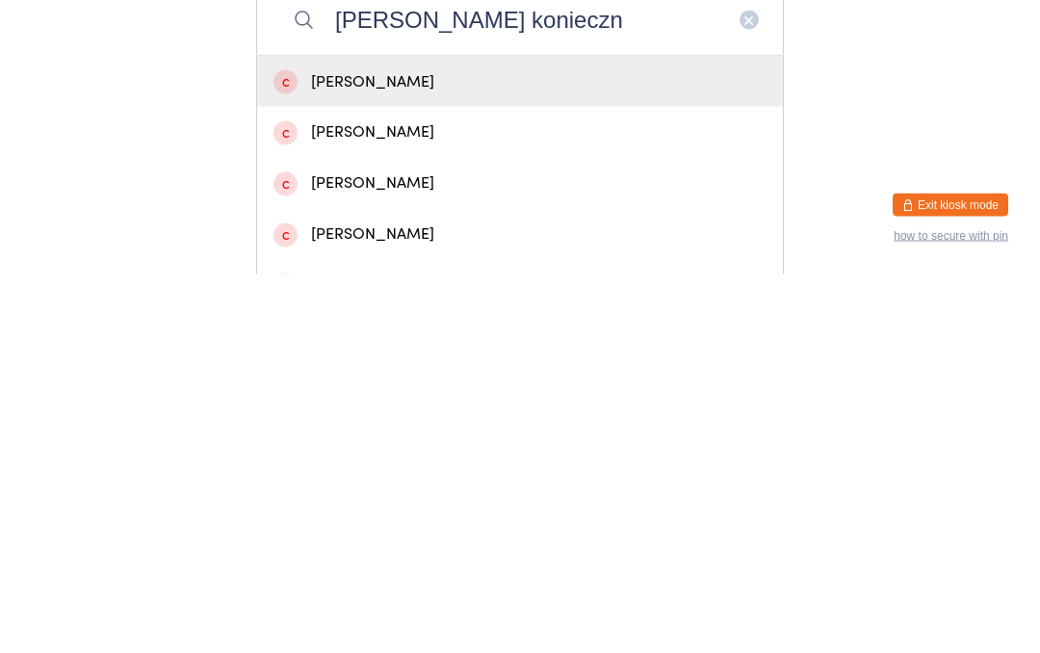
scroll to position [116, 0]
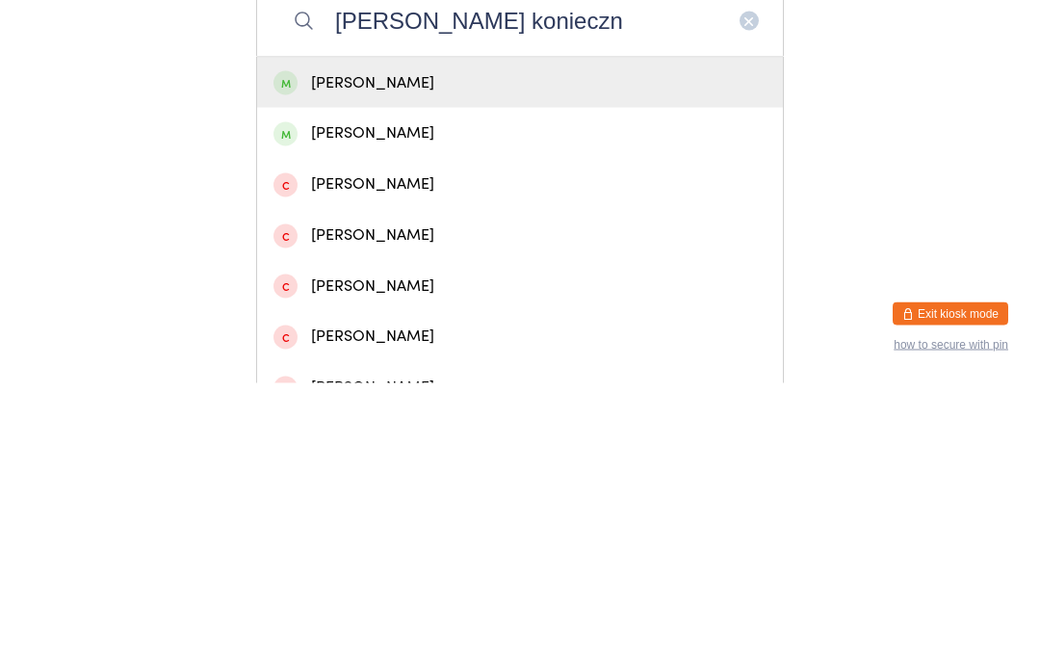
type input "Finn konieczn"
click at [424, 340] on div "Finn Konieczny" at bounding box center [519, 353] width 493 height 26
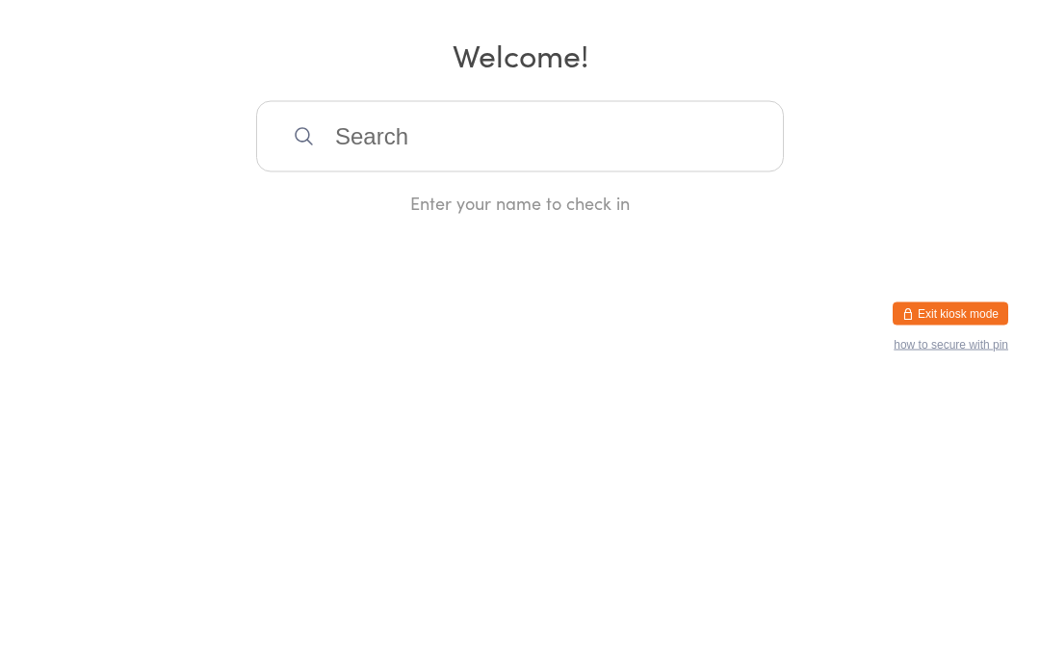
scroll to position [0, 0]
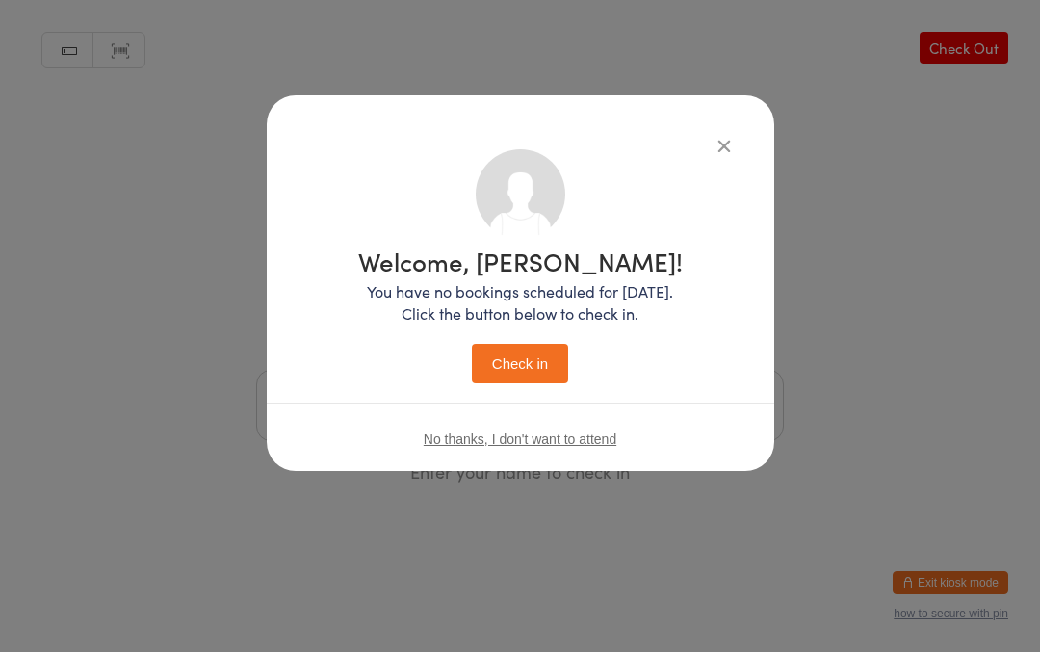
click at [539, 345] on button "Check in" at bounding box center [520, 364] width 96 height 39
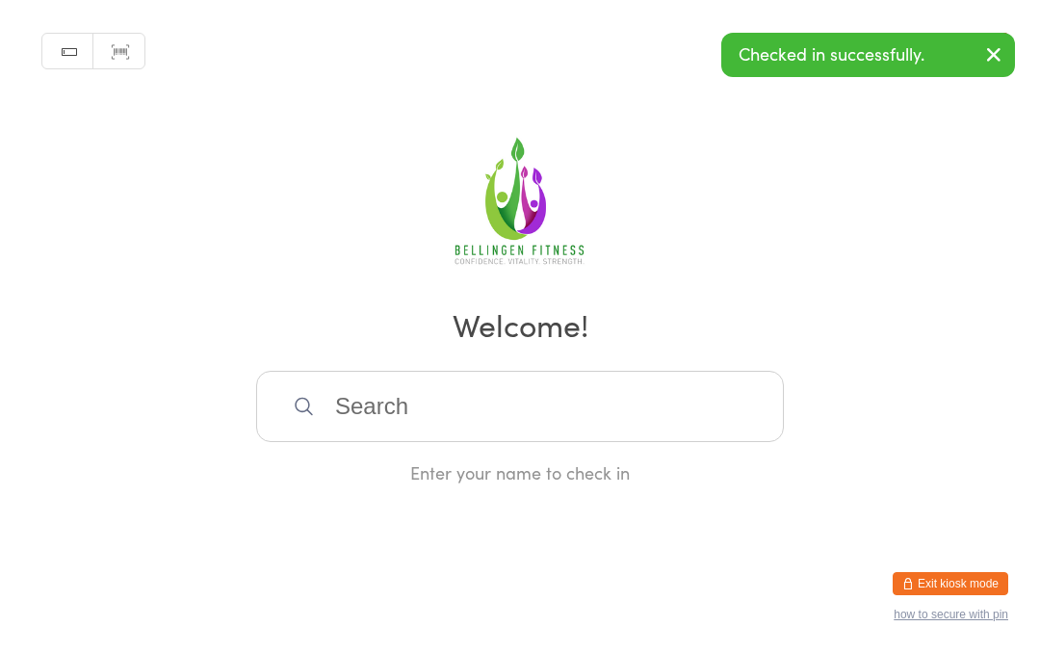
click at [477, 383] on div "Manual search Scanner input Check Out Welcome! Enter your name to check in" at bounding box center [520, 242] width 1040 height 484
click at [551, 413] on input "search" at bounding box center [520, 406] width 528 height 71
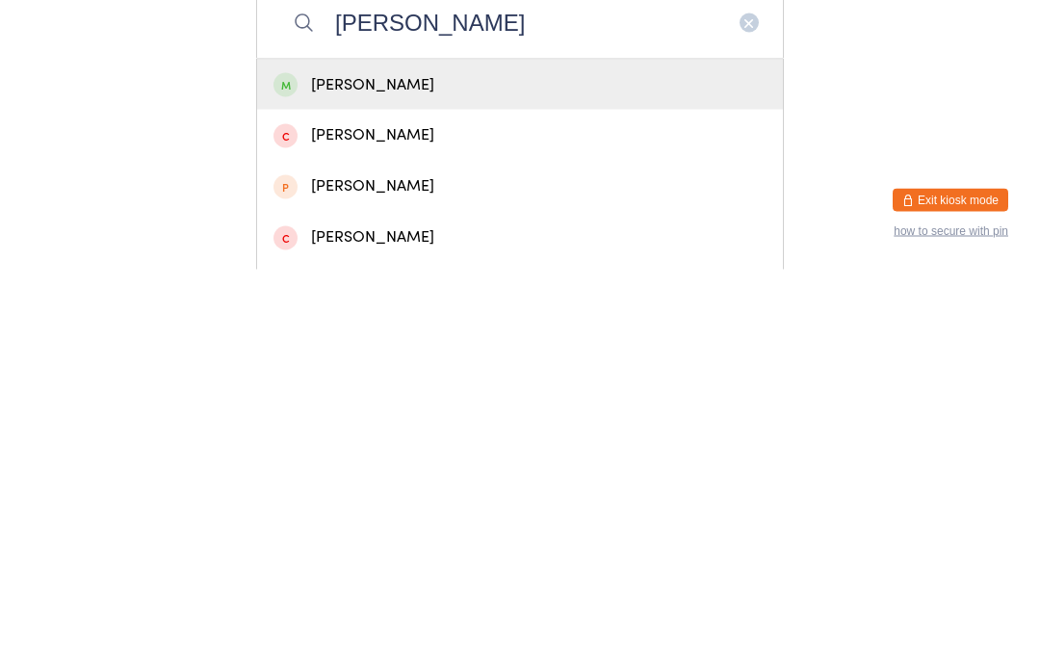
type input "Andrew koniecn"
click at [634, 455] on div "Andrew Konieczny" at bounding box center [519, 468] width 493 height 26
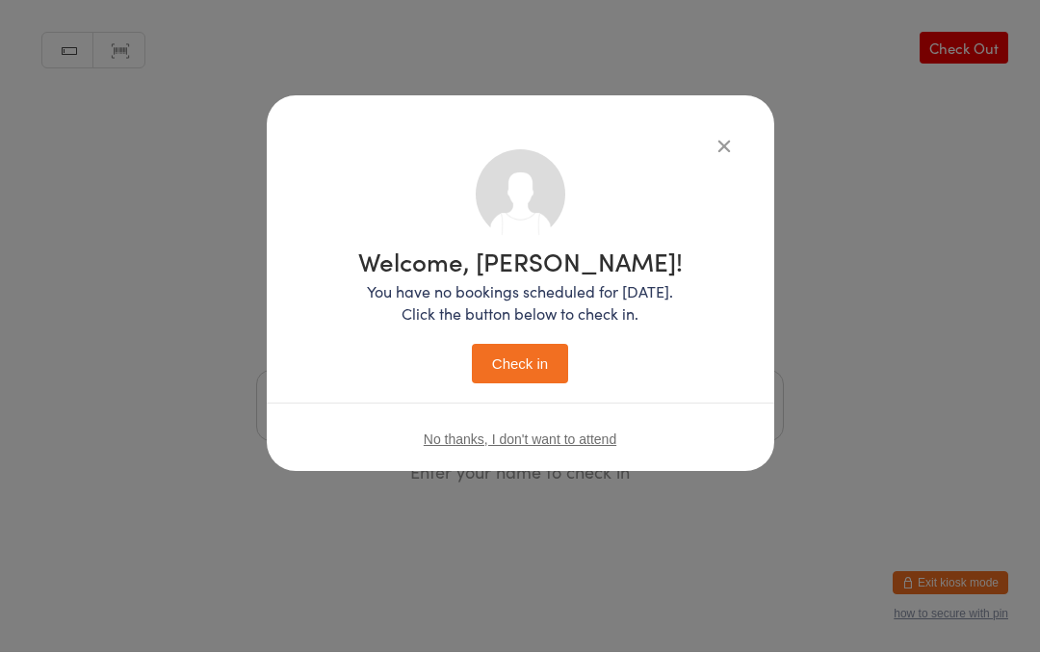
click at [529, 353] on button "Check in" at bounding box center [520, 364] width 96 height 39
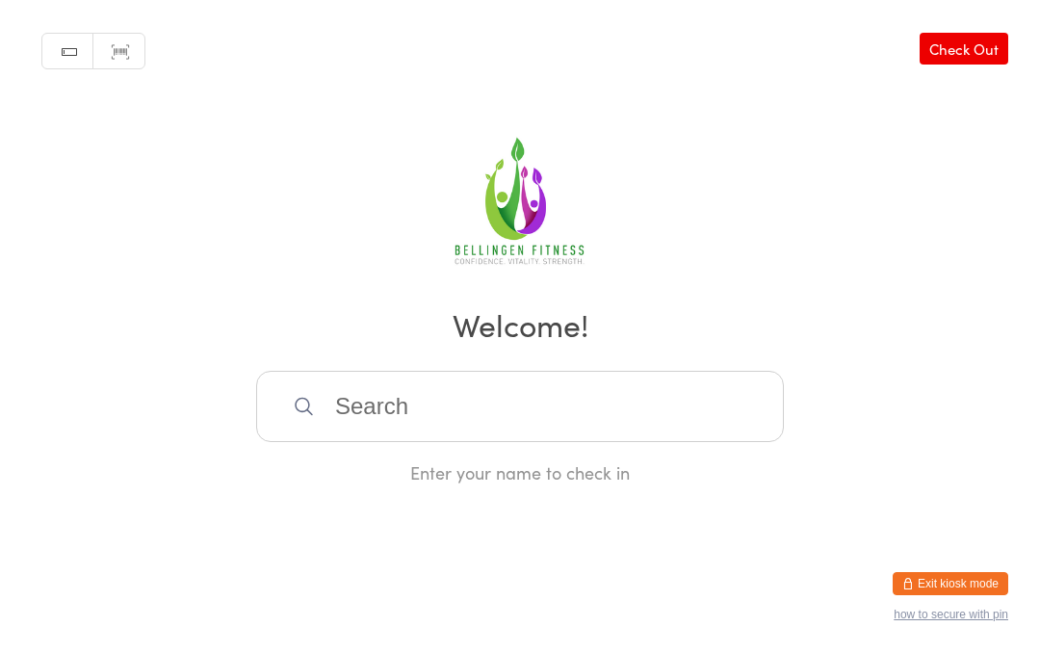
click at [643, 429] on input "search" at bounding box center [520, 406] width 528 height 71
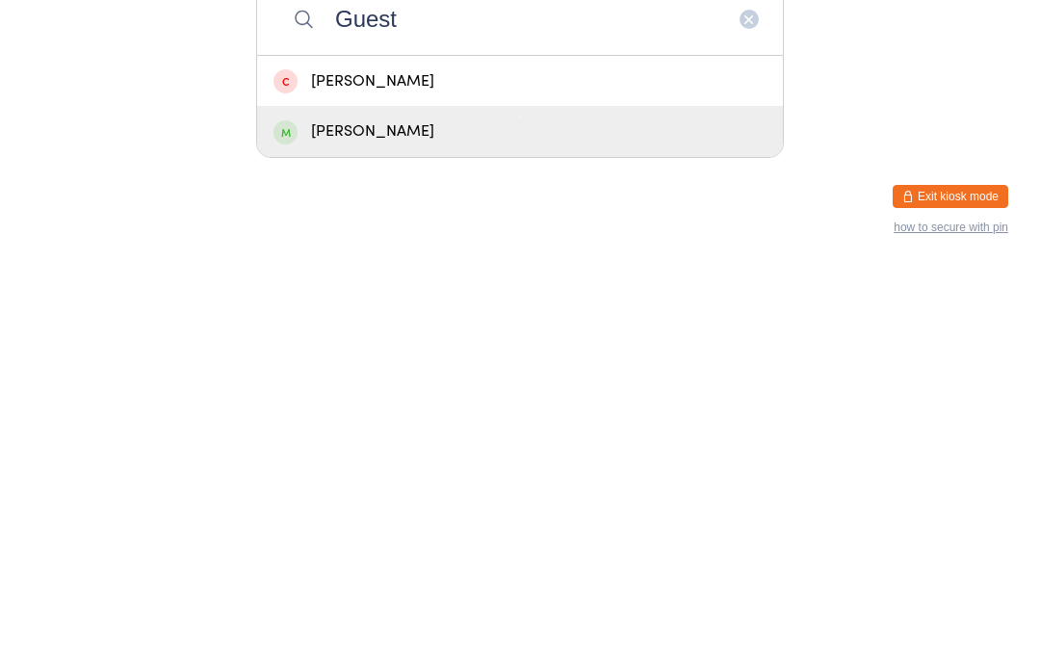
type input "Guest"
click at [547, 506] on div "Michelle Guest" at bounding box center [519, 519] width 493 height 26
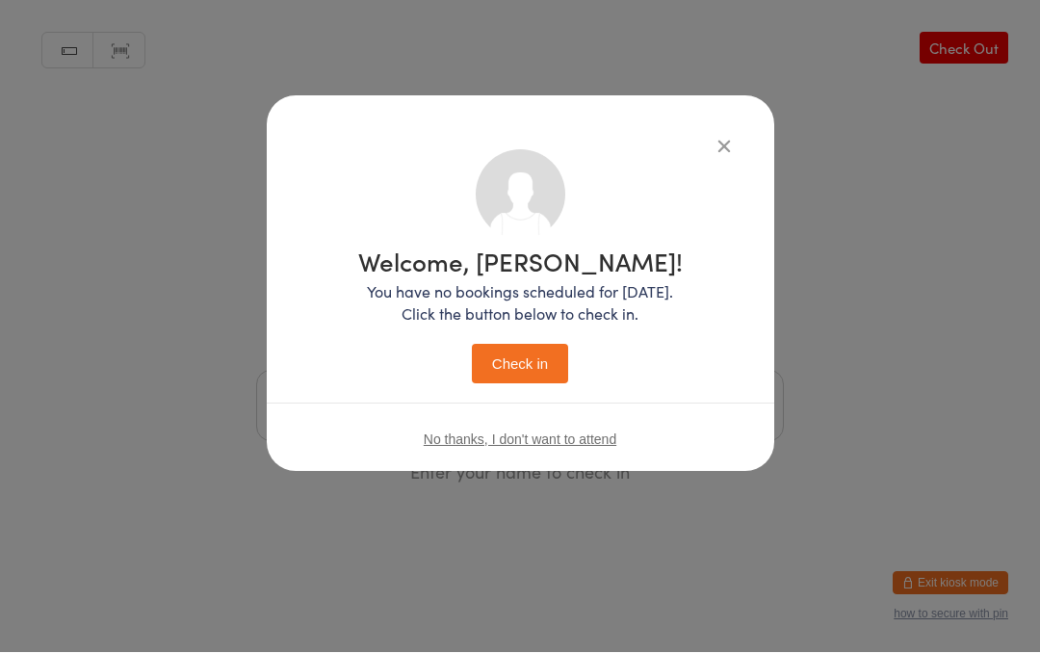
click at [542, 363] on button "Check in" at bounding box center [520, 364] width 96 height 39
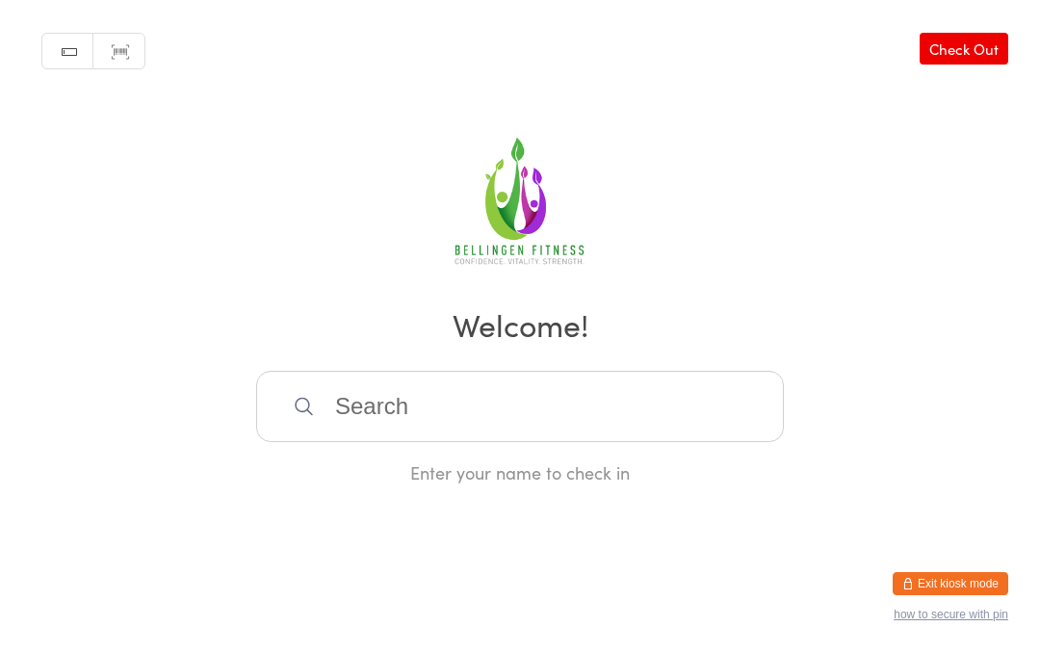
click at [479, 428] on input "search" at bounding box center [520, 406] width 528 height 71
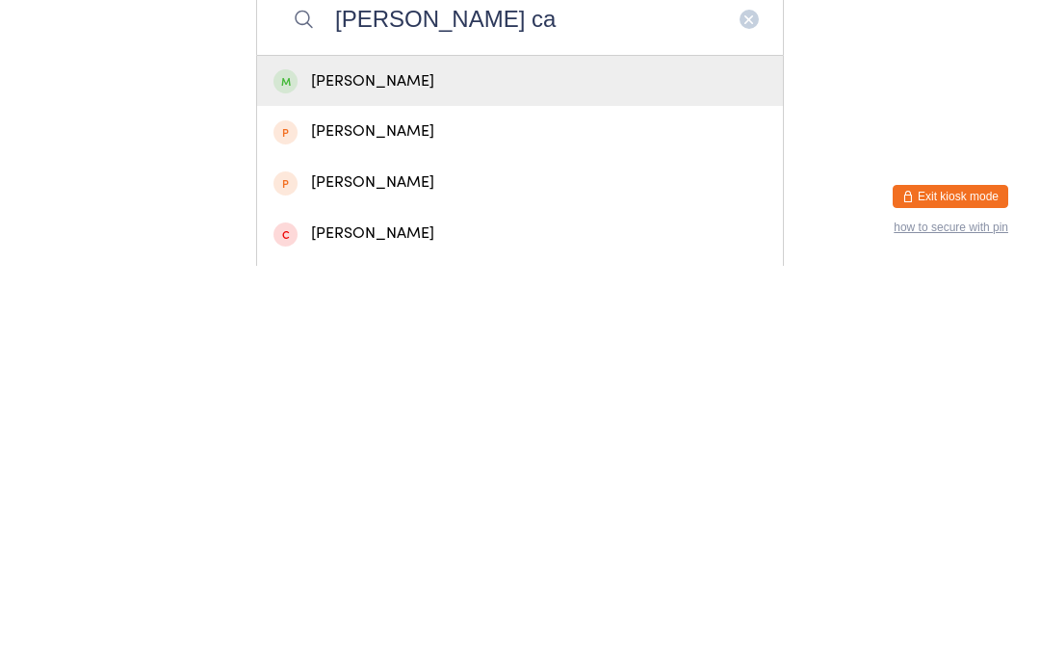
type input "Alex ca"
click at [386, 455] on div "Alex Caminer" at bounding box center [519, 468] width 493 height 26
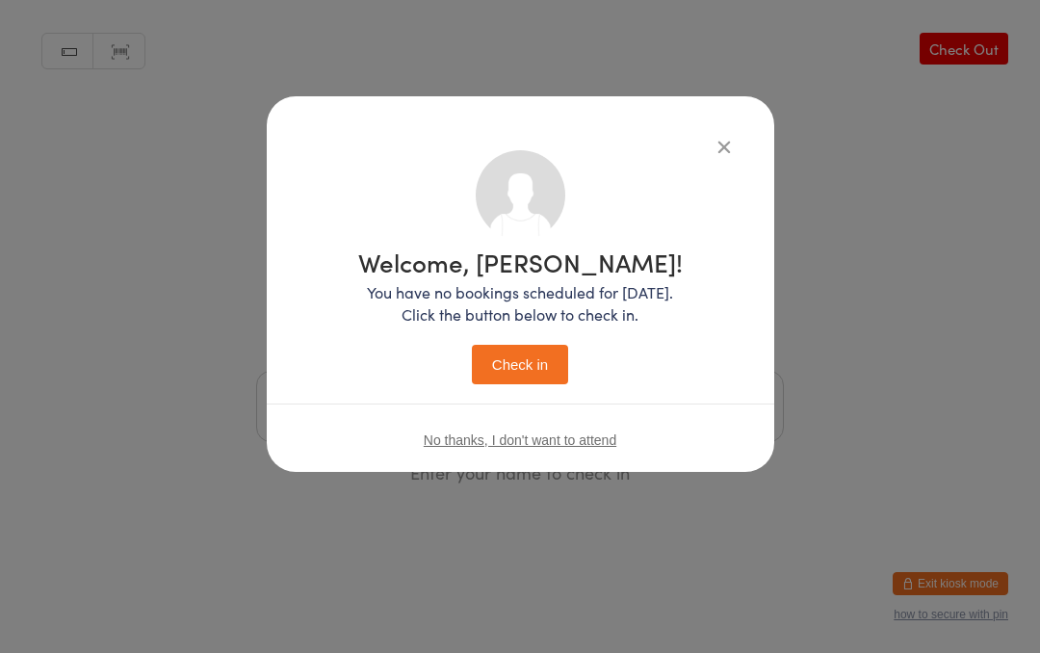
click at [517, 354] on button "Check in" at bounding box center [520, 364] width 96 height 39
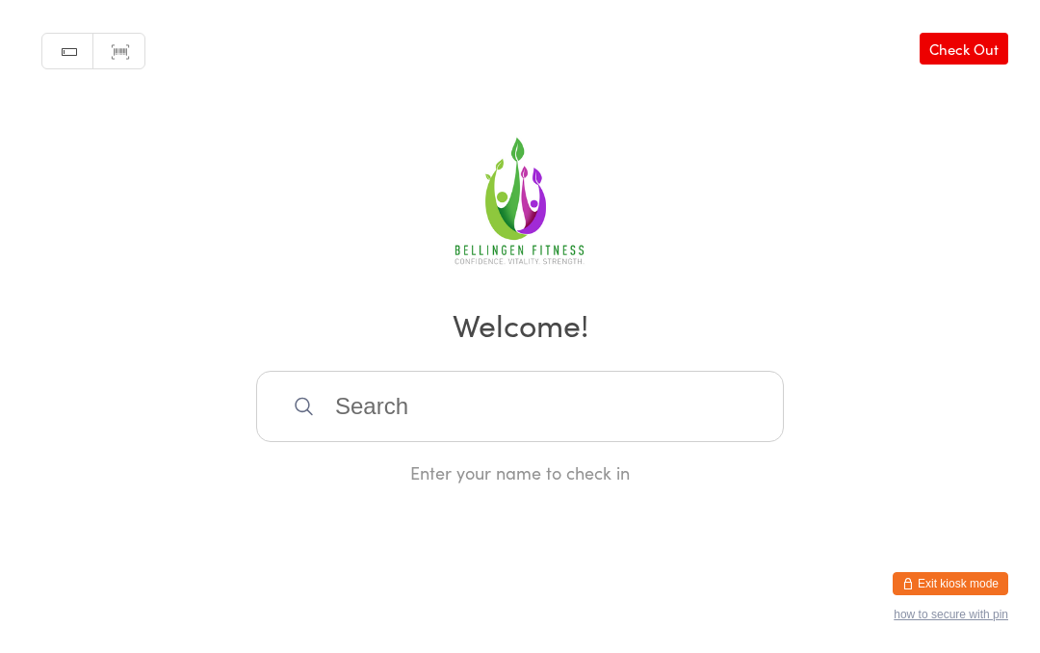
click at [405, 435] on input "search" at bounding box center [520, 406] width 528 height 71
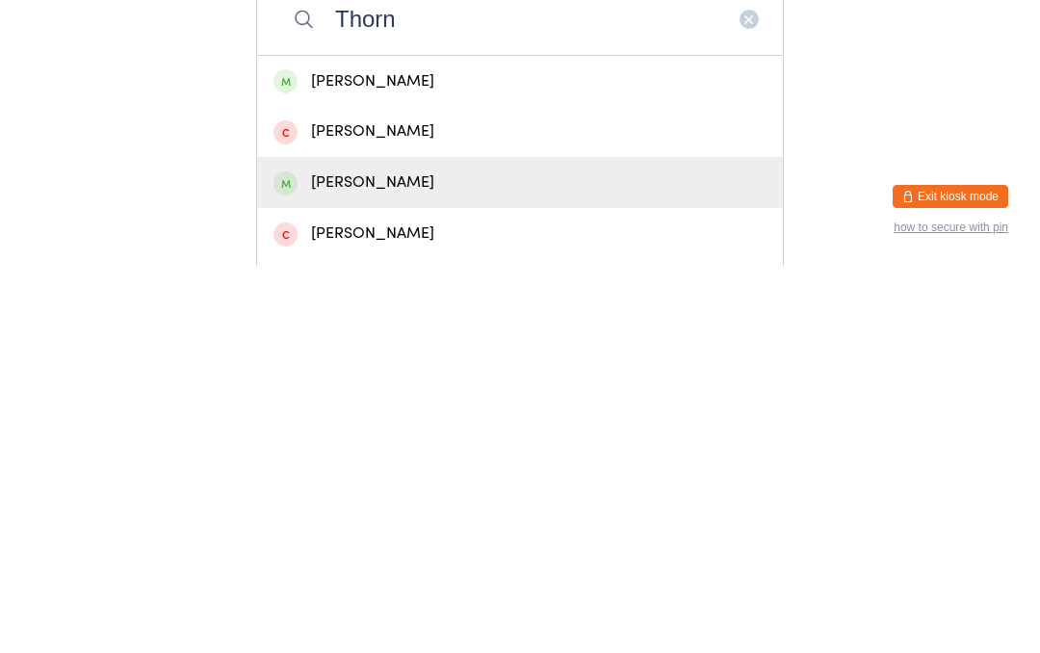
type input "Thorn"
click at [456, 557] on div "Elijah Thorn" at bounding box center [519, 570] width 493 height 26
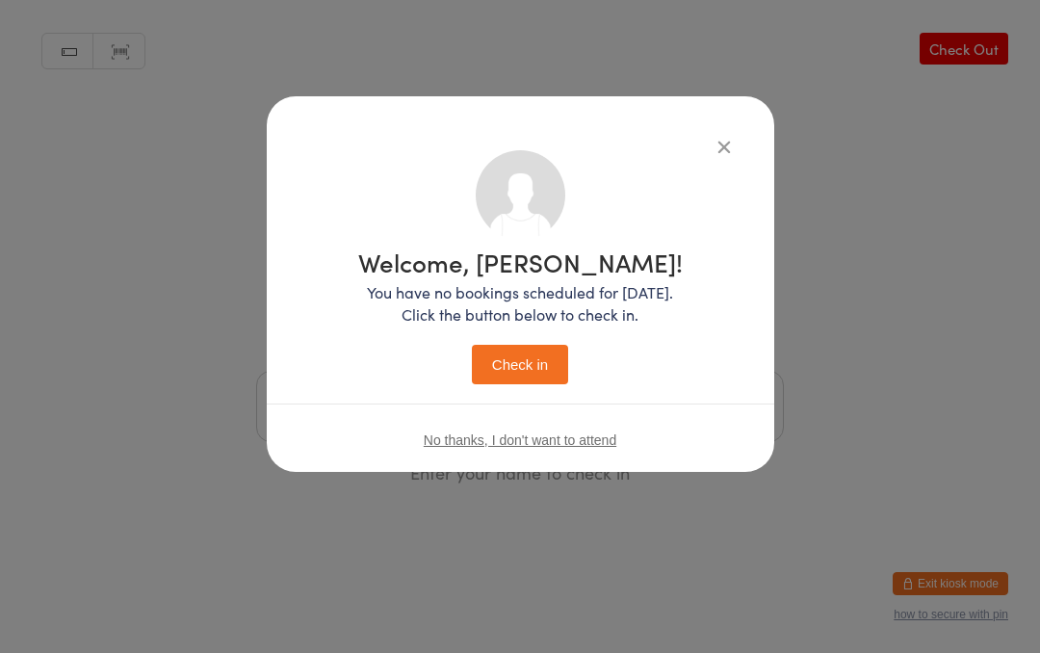
click at [514, 367] on button "Check in" at bounding box center [520, 364] width 96 height 39
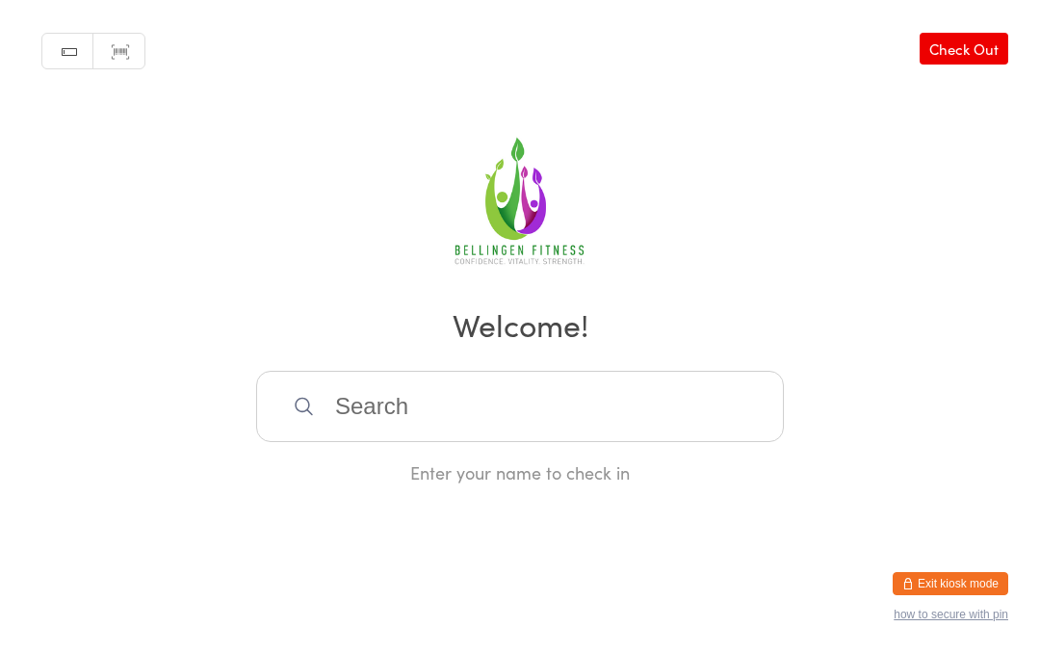
click at [506, 410] on input "search" at bounding box center [520, 406] width 528 height 71
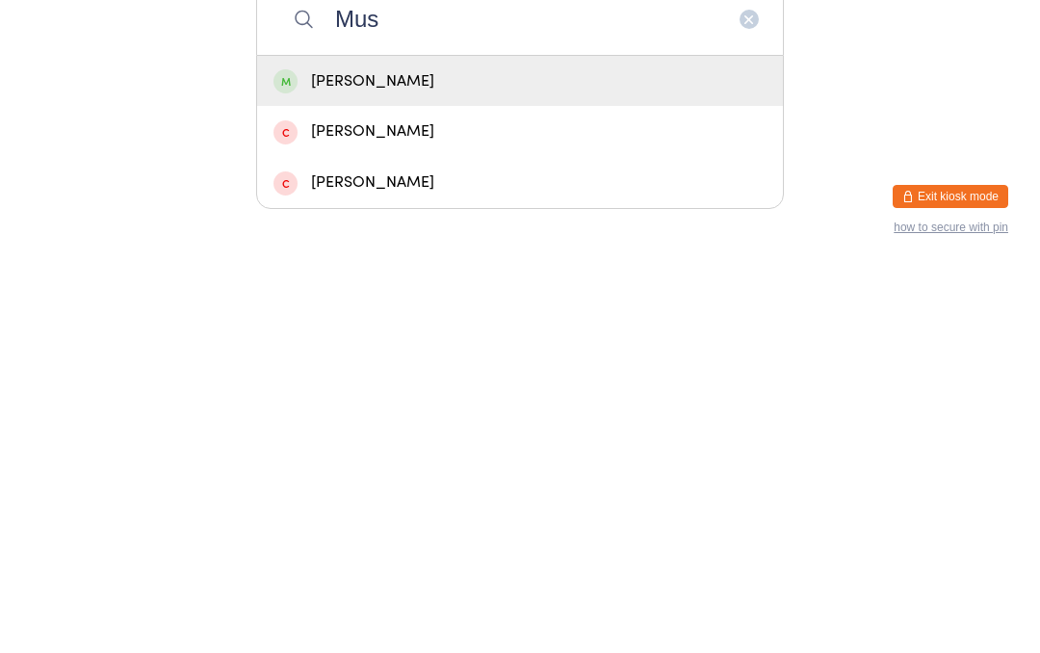
type input "Mus"
click at [442, 443] on div "Mustafa Kanyilmaz" at bounding box center [520, 468] width 526 height 51
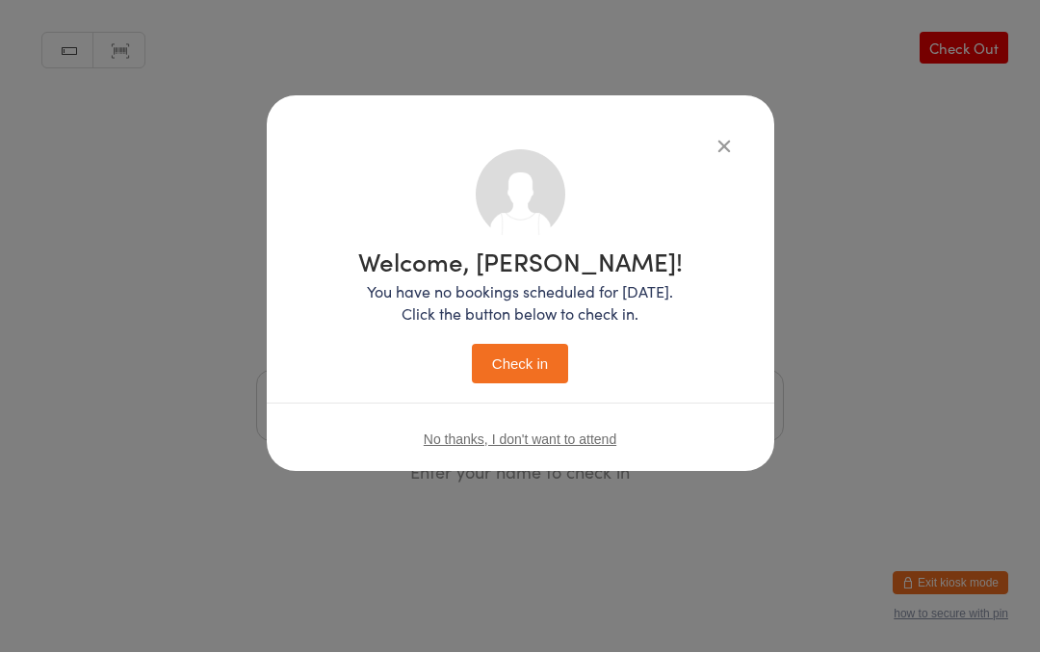
click at [532, 347] on button "Check in" at bounding box center [520, 364] width 96 height 39
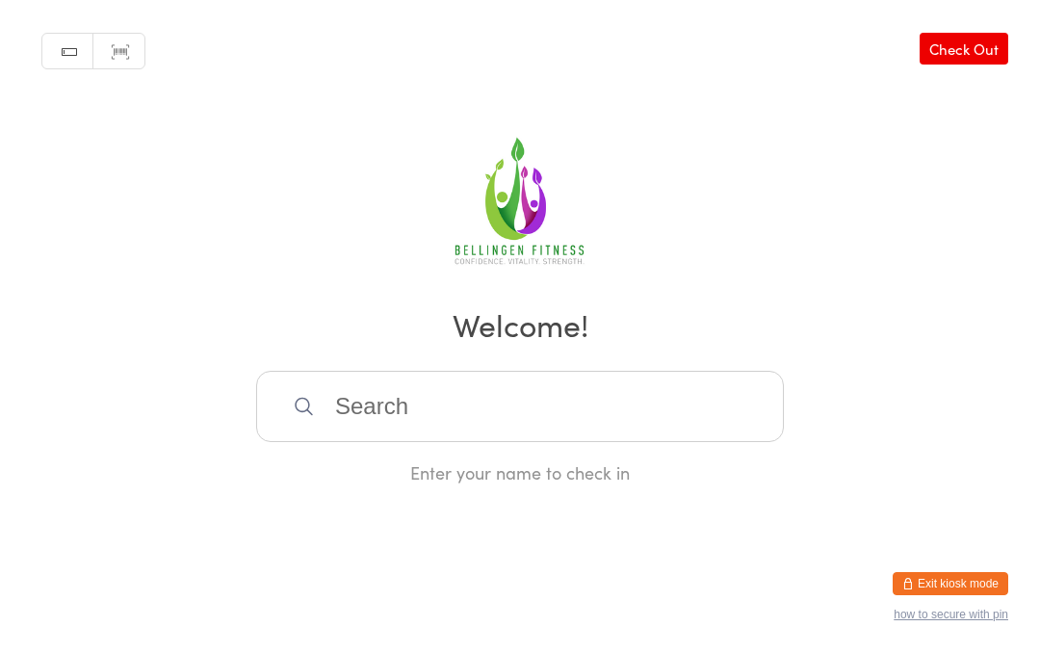
click at [374, 415] on input "search" at bounding box center [520, 406] width 528 height 71
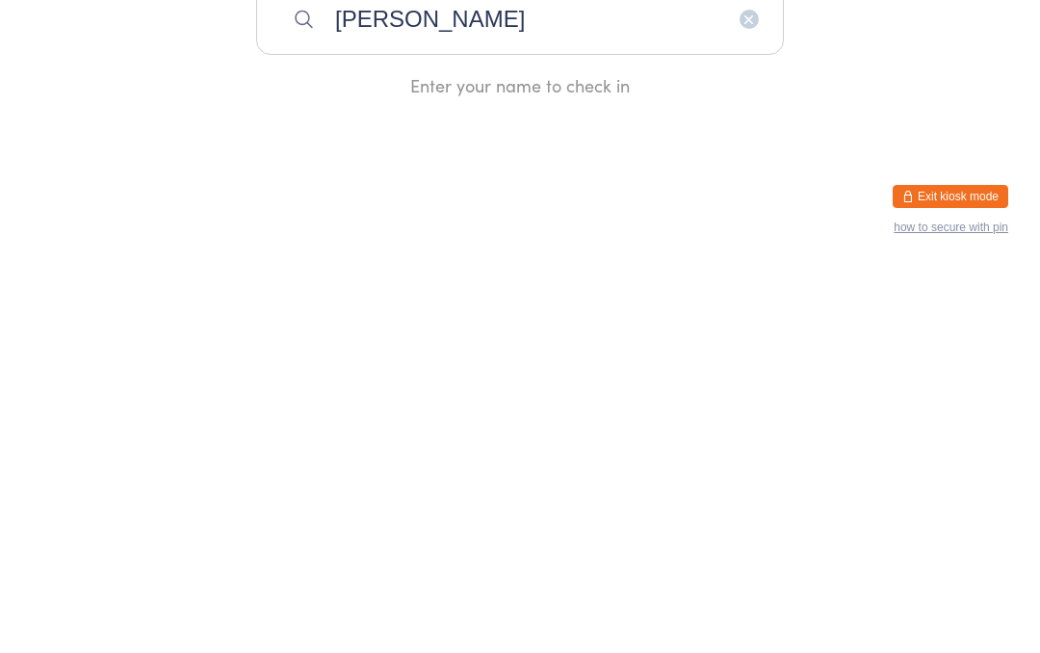
type input "Katie"
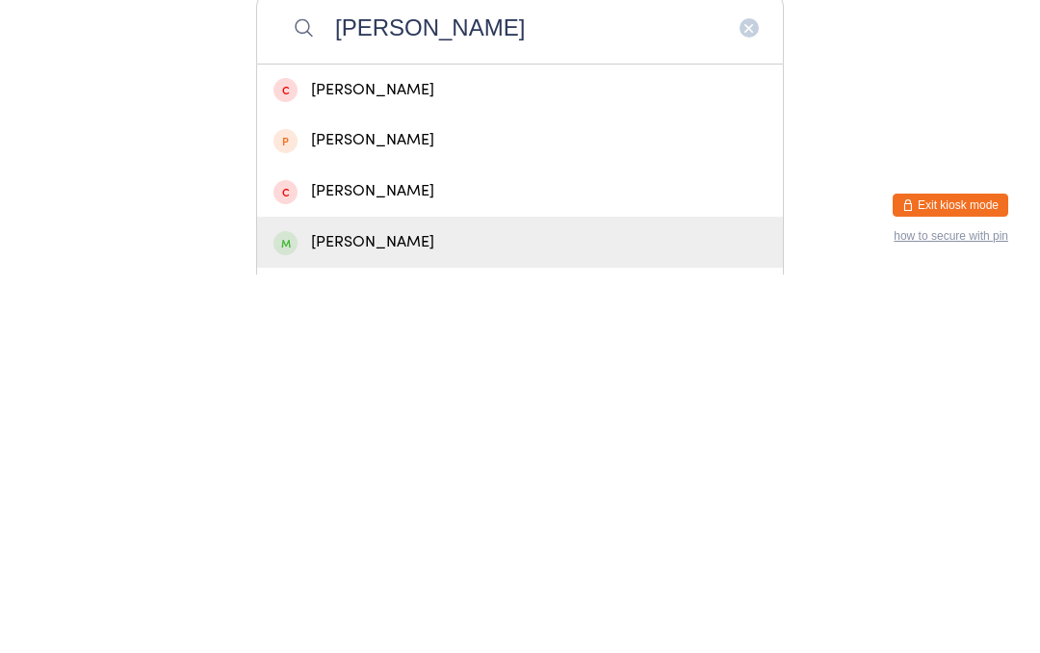
click at [370, 608] on div "Katie Thorn" at bounding box center [519, 621] width 493 height 26
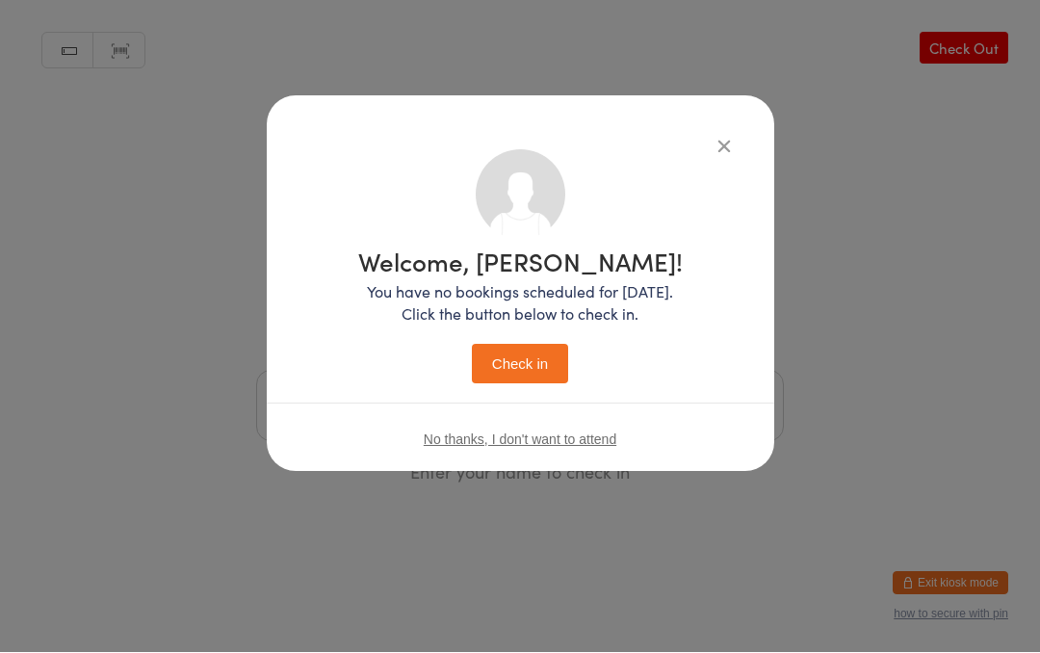
click at [512, 361] on button "Check in" at bounding box center [520, 364] width 96 height 39
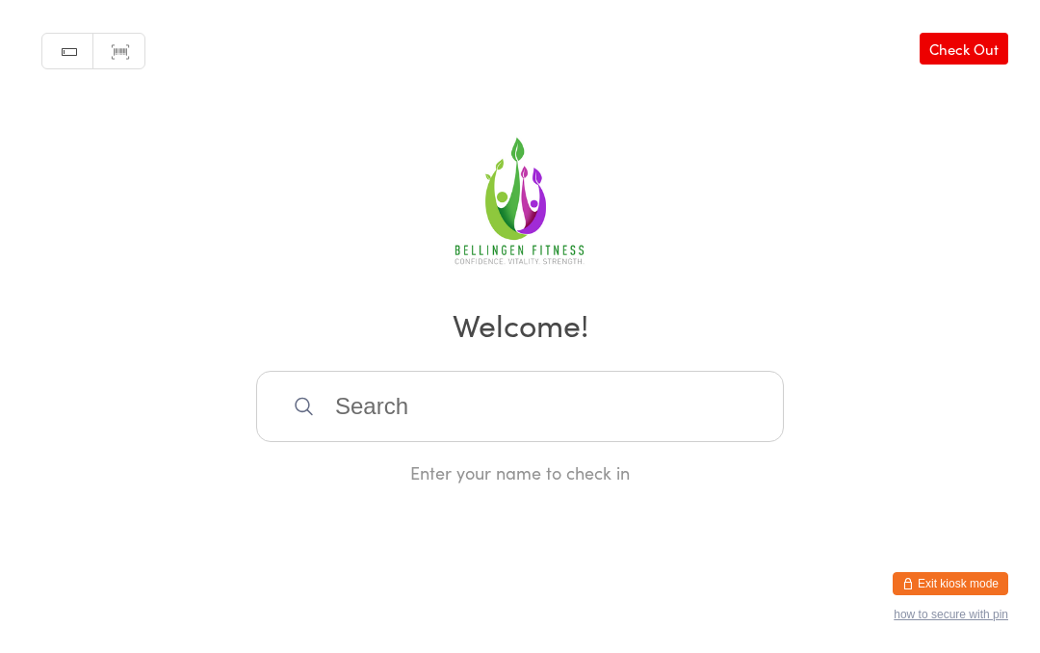
click at [526, 421] on input "search" at bounding box center [520, 406] width 528 height 71
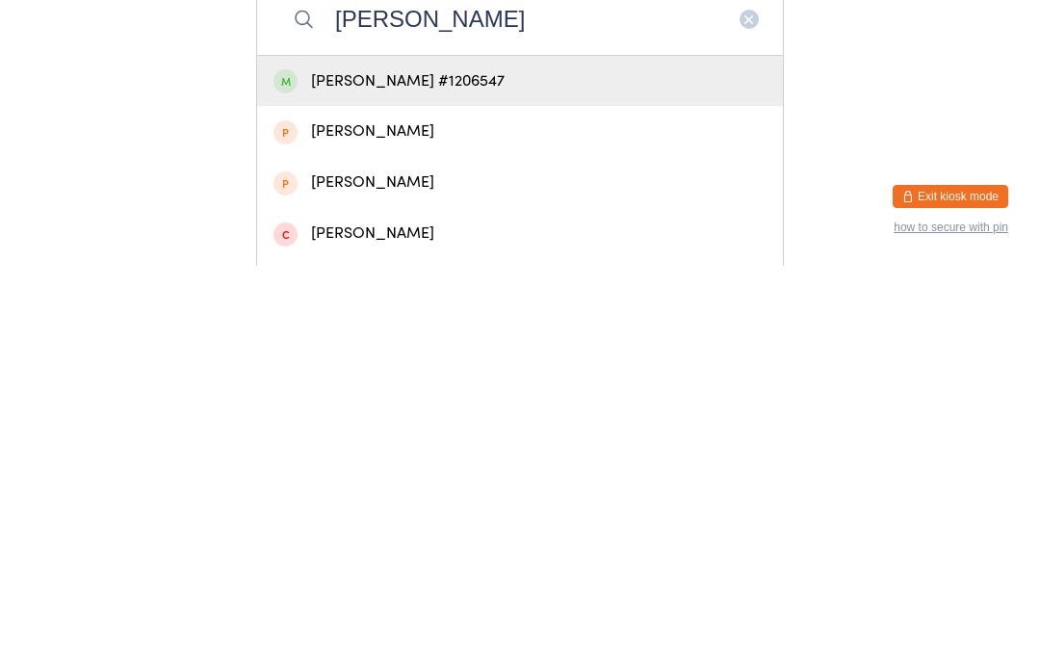
type input "Amy cos"
click at [593, 455] on div "Amy Cosgrove #1206547" at bounding box center [519, 468] width 493 height 26
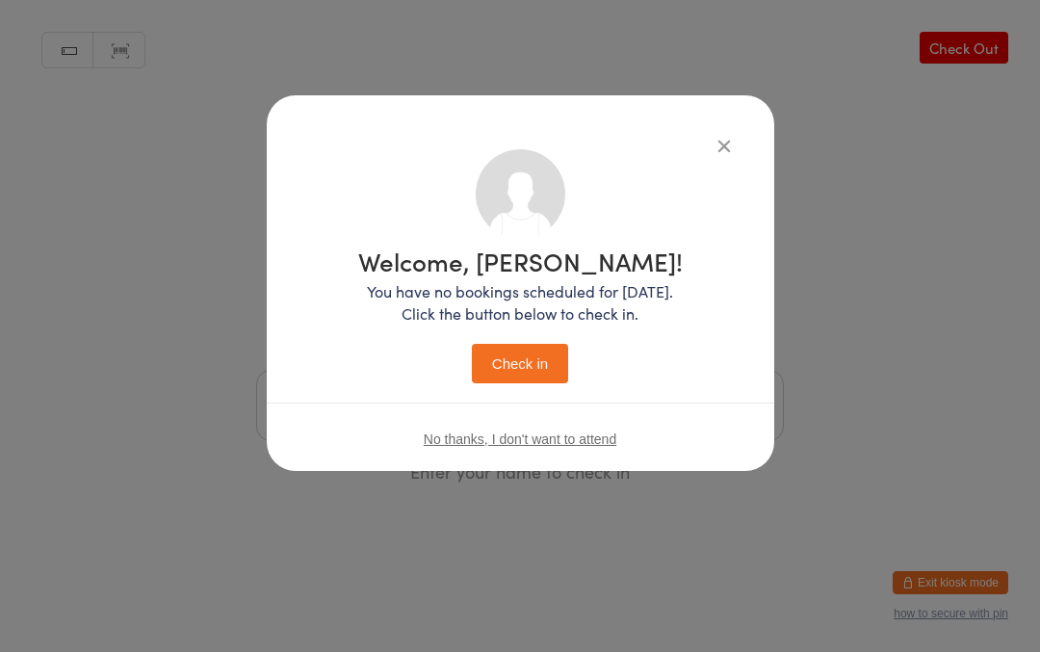
click at [532, 361] on button "Check in" at bounding box center [520, 364] width 96 height 39
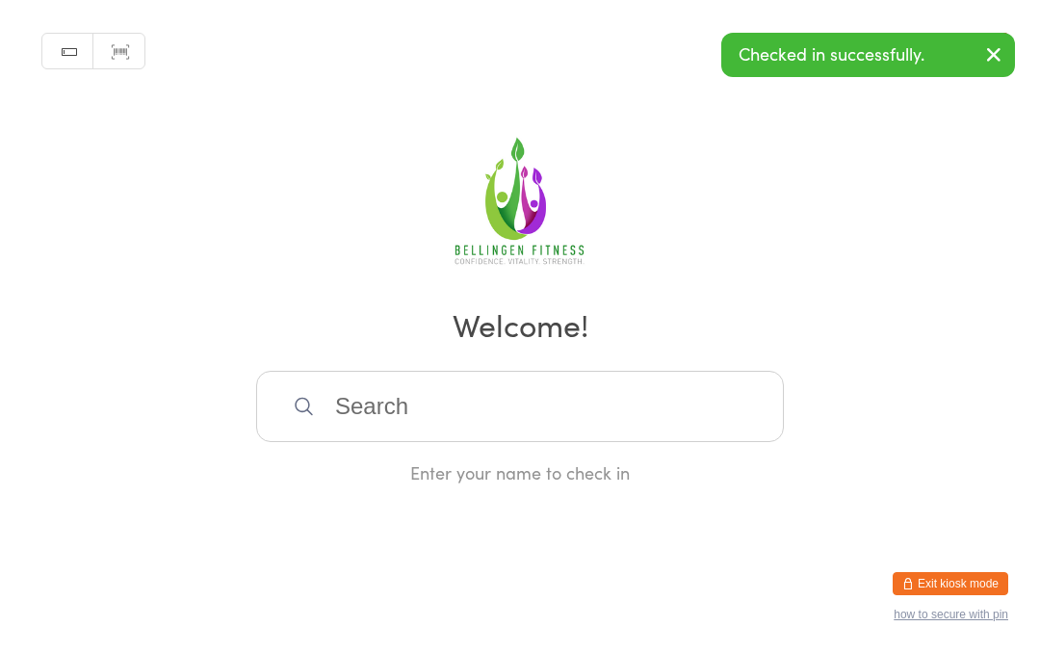
click at [498, 405] on input "search" at bounding box center [520, 406] width 528 height 71
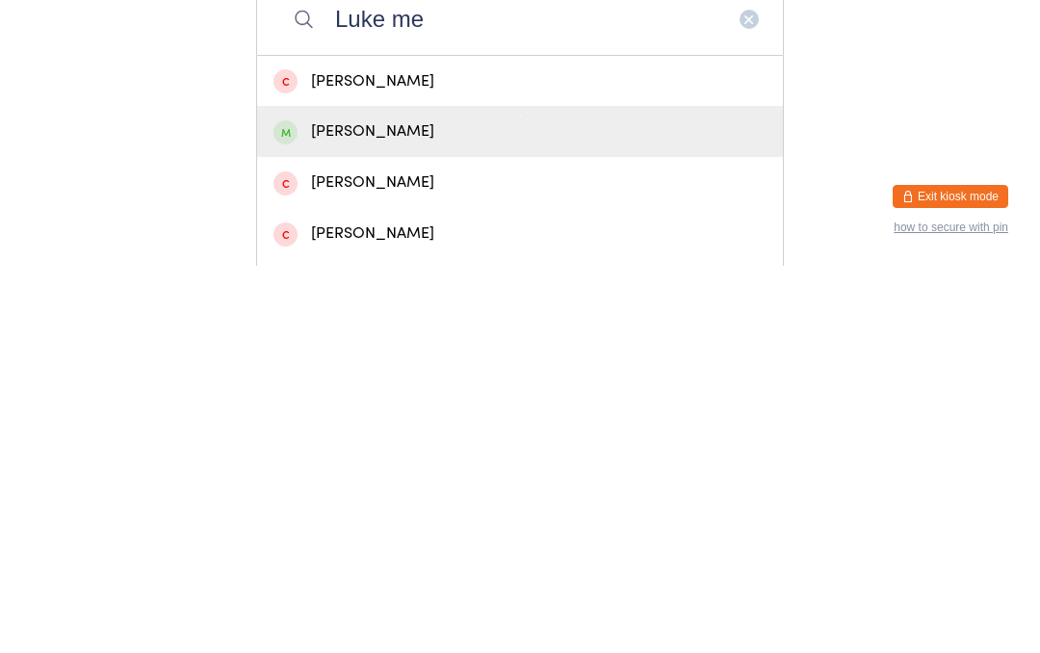
type input "Luke me"
click at [395, 506] on div "Luke Mciver" at bounding box center [519, 519] width 493 height 26
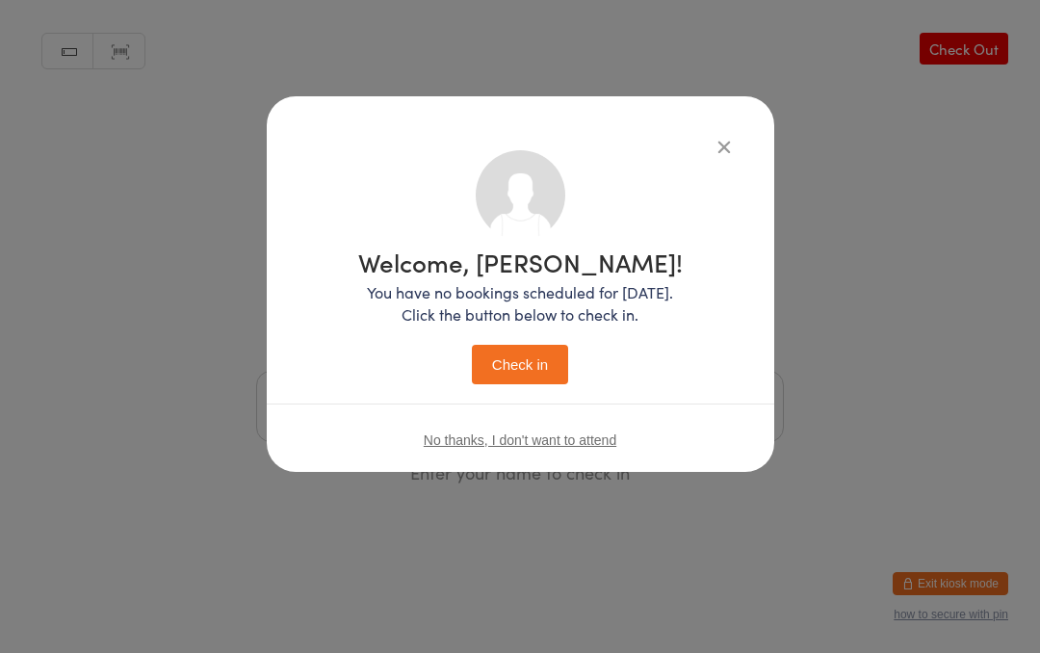
click at [537, 352] on button "Check in" at bounding box center [520, 364] width 96 height 39
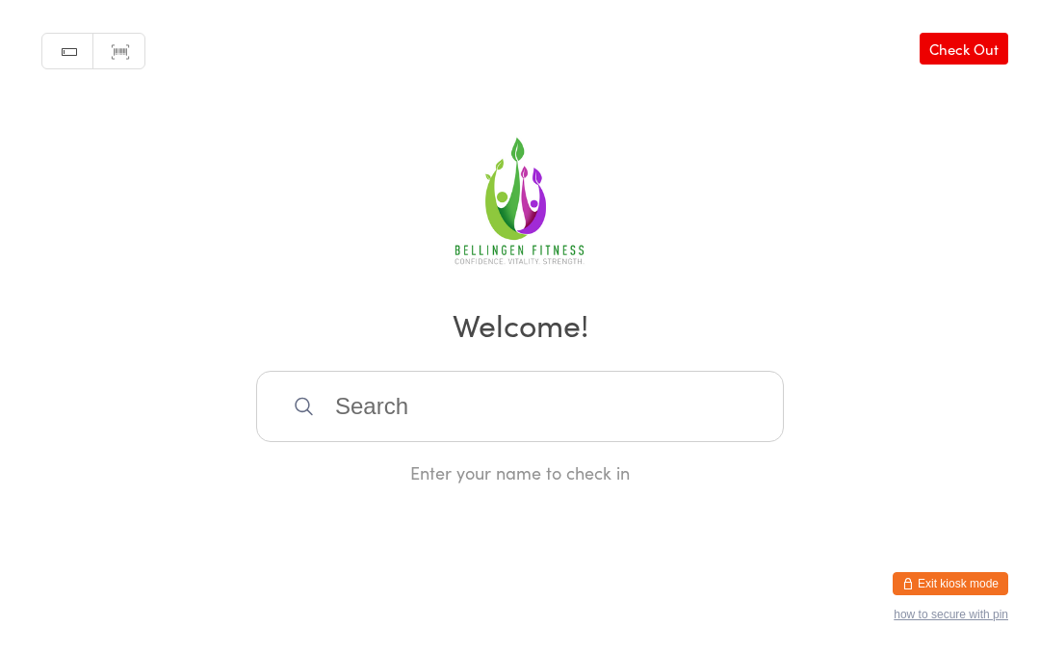
click at [424, 435] on input "search" at bounding box center [520, 406] width 528 height 71
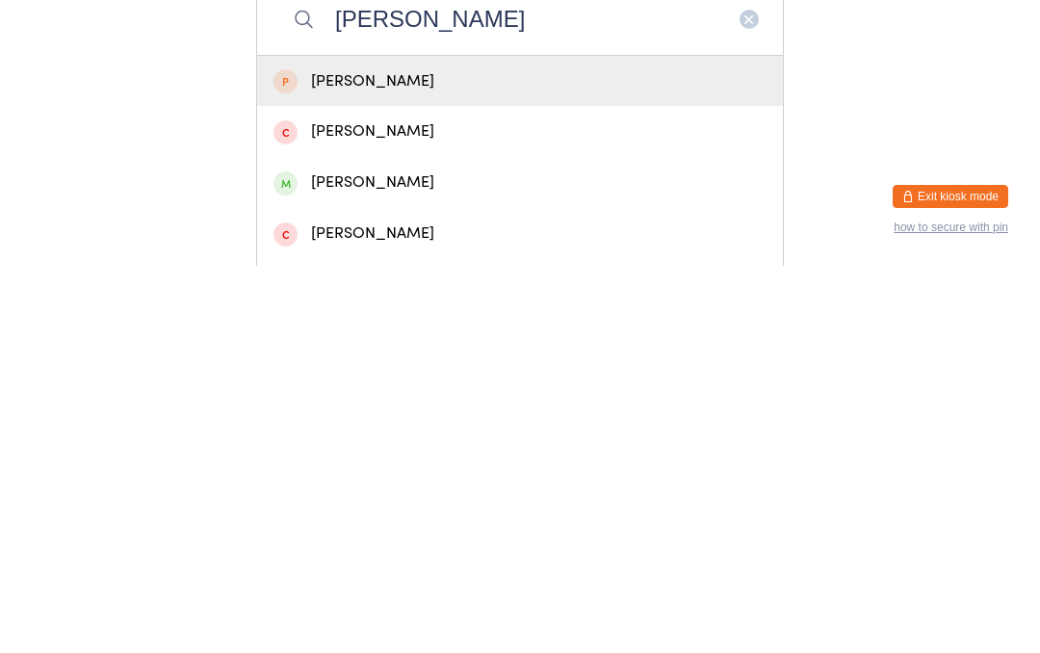
type input "Kristy"
click at [381, 557] on div "Kristy Bourke" at bounding box center [519, 570] width 493 height 26
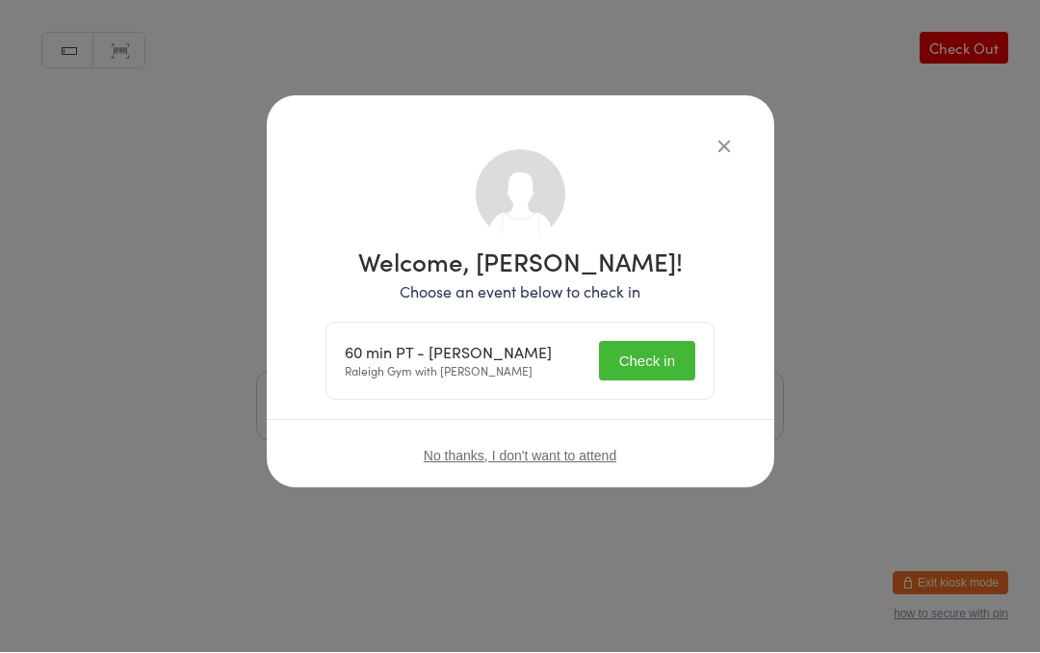
click at [653, 359] on button "Check in" at bounding box center [647, 361] width 96 height 39
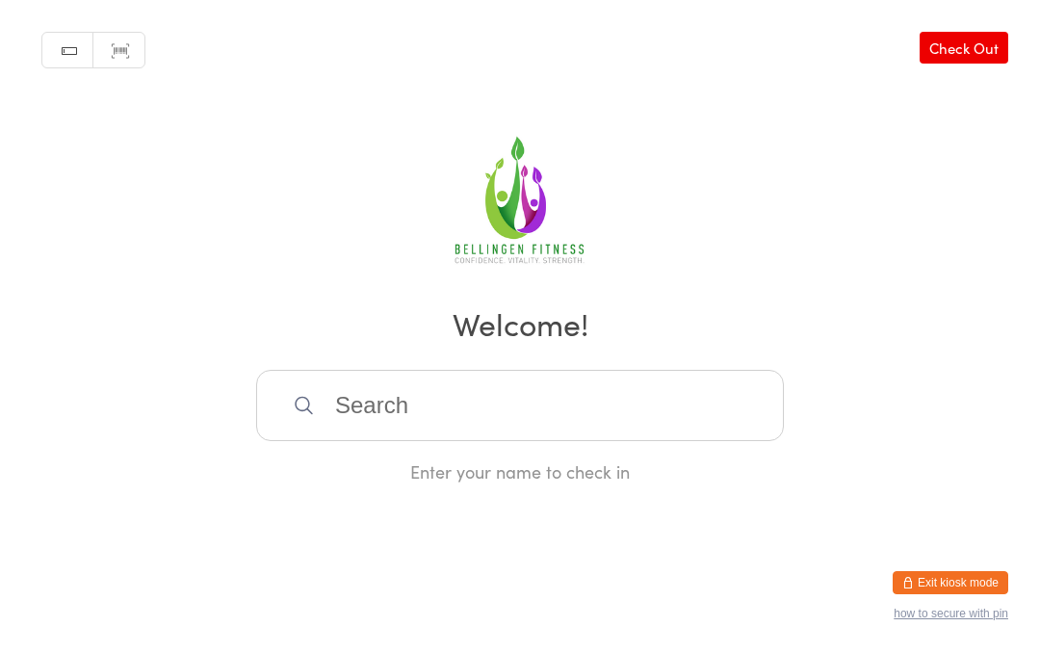
click at [573, 411] on input "search" at bounding box center [520, 406] width 528 height 71
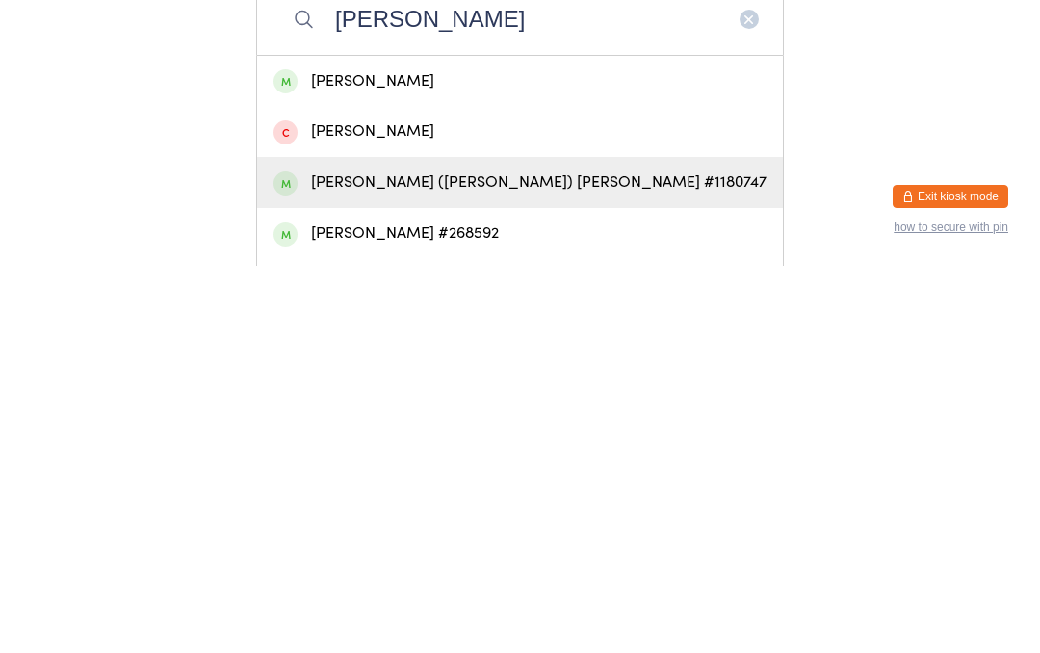
type input "Katharine"
click at [534, 557] on div "Kate (Katharine) Smith #1180747" at bounding box center [519, 570] width 493 height 26
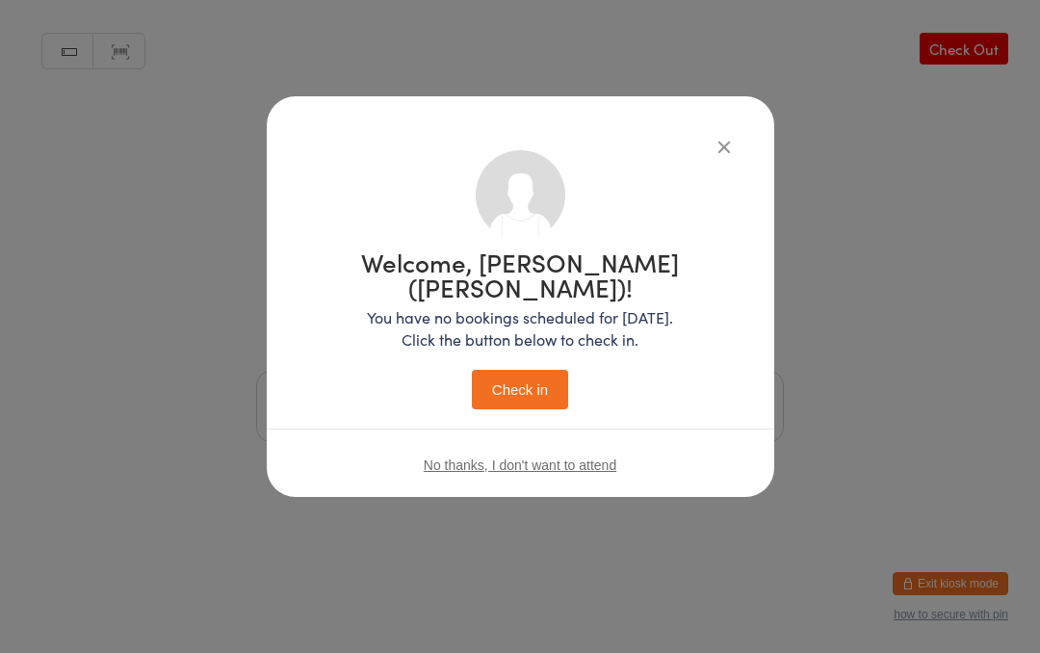
click at [557, 370] on button "Check in" at bounding box center [520, 389] width 96 height 39
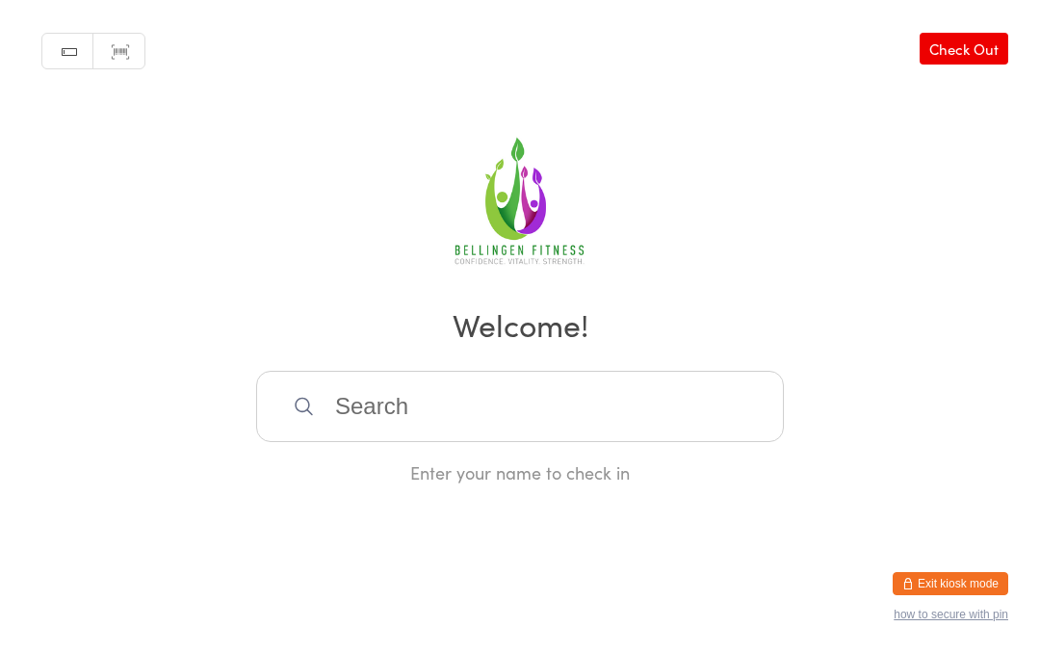
click at [550, 415] on input "search" at bounding box center [520, 406] width 528 height 71
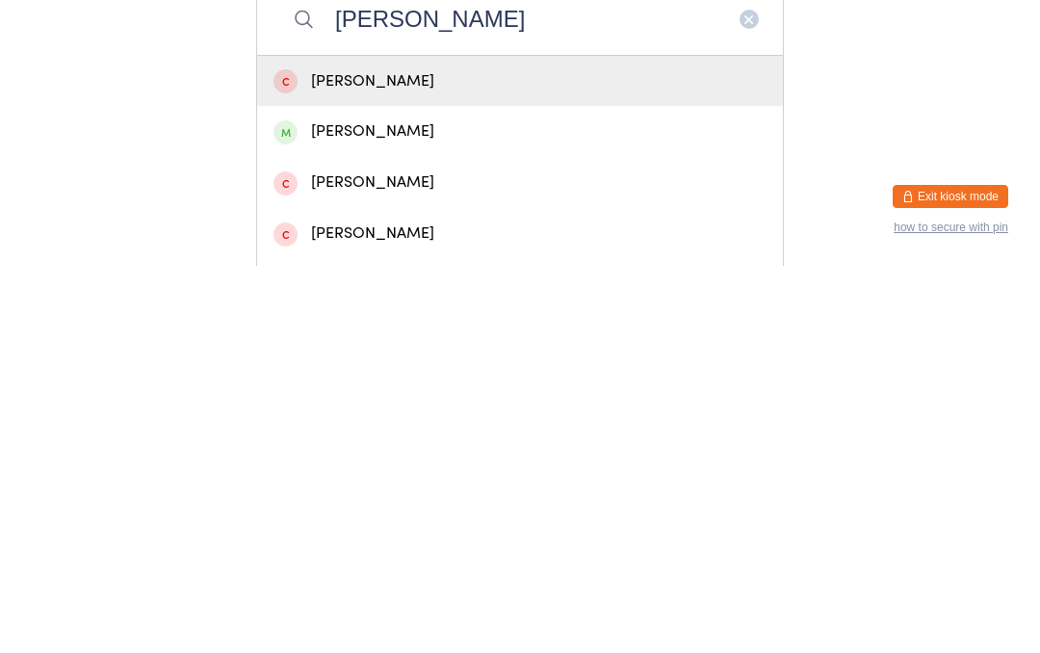
type input "Jamie"
click at [470, 506] on div "jamie blanco" at bounding box center [519, 519] width 493 height 26
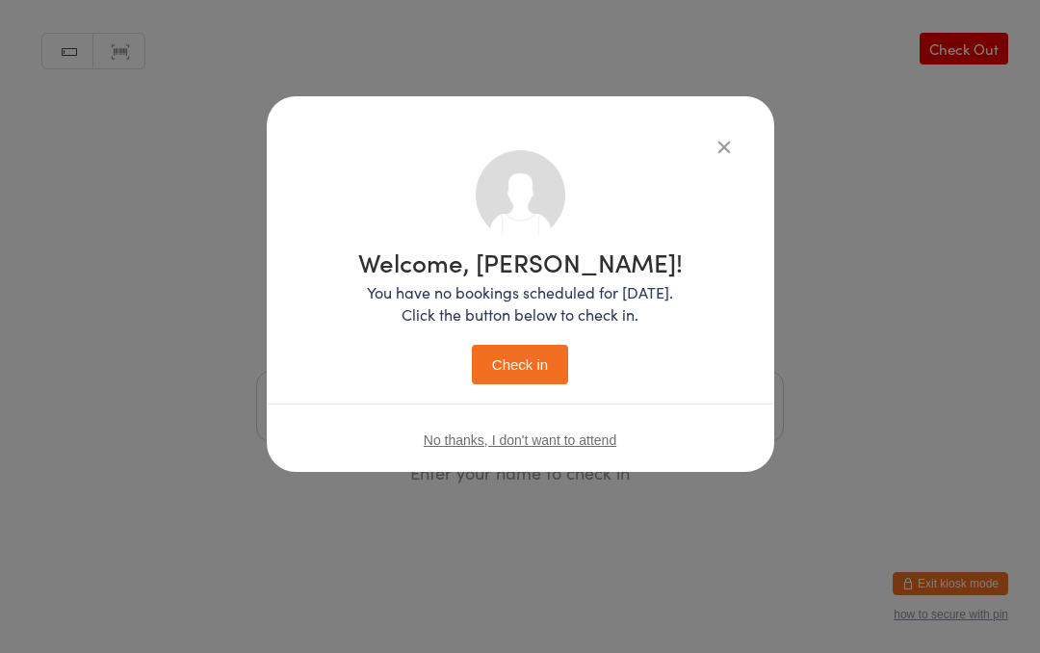
click at [536, 358] on button "Check in" at bounding box center [520, 364] width 96 height 39
